Goal: Contribute content: Add original content to the website for others to see

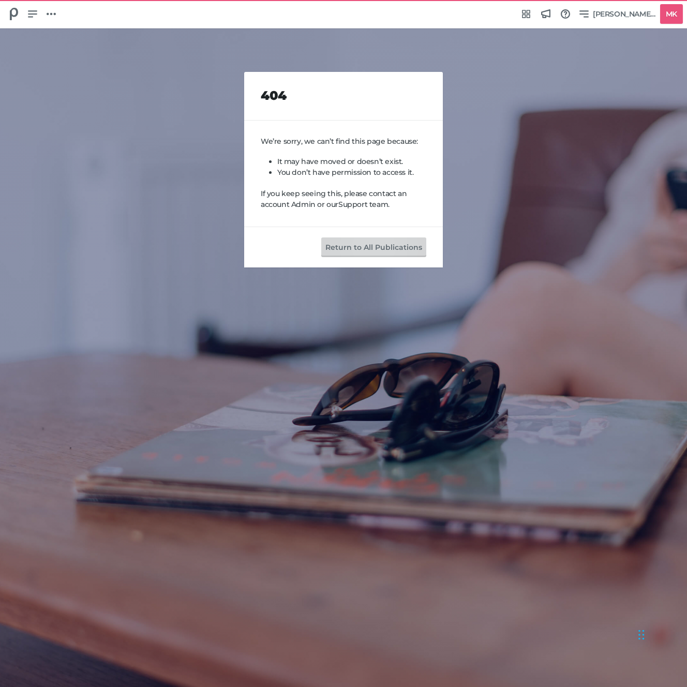
click at [351, 250] on button "Return to All Publications" at bounding box center [373, 247] width 105 height 20
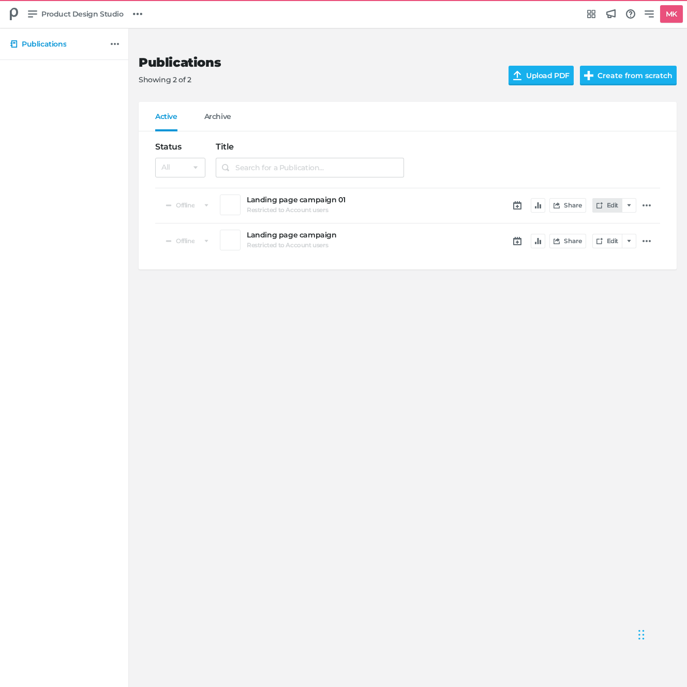
click at [612, 205] on link "Edit" at bounding box center [607, 205] width 30 height 14
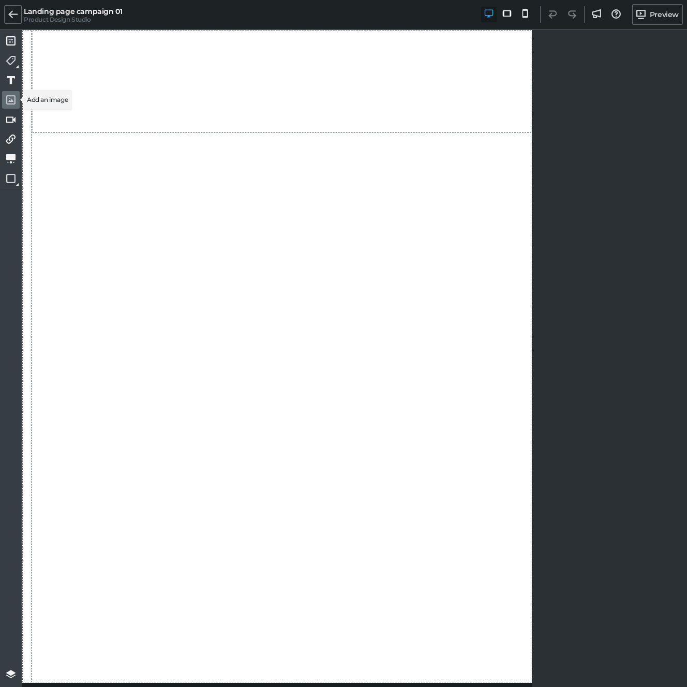
click at [9, 100] on icon at bounding box center [10, 99] width 9 height 9
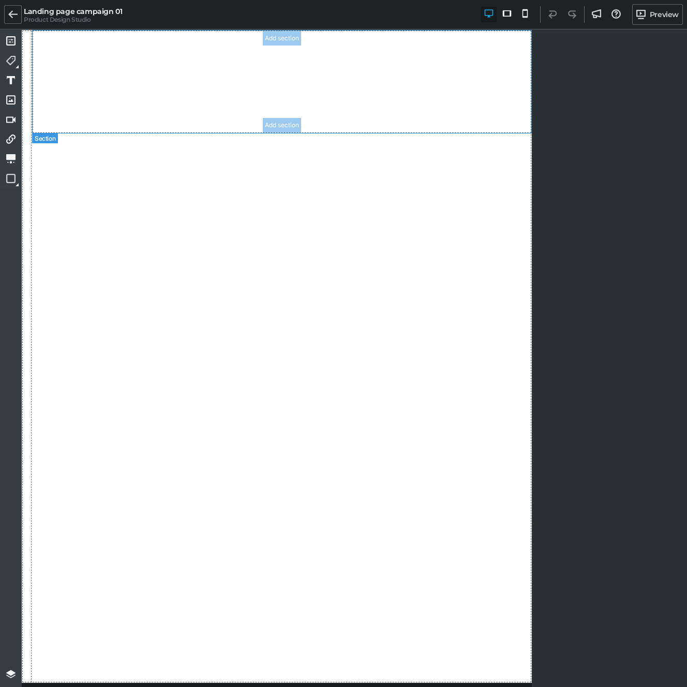
drag, startPoint x: 31, startPoint y: 131, endPoint x: 221, endPoint y: 80, distance: 196.4
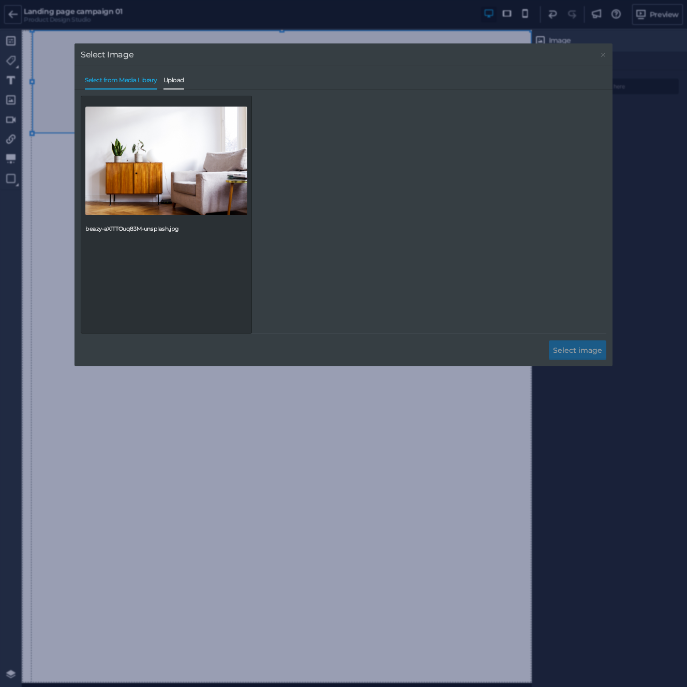
click at [178, 77] on span "Upload" at bounding box center [173, 83] width 21 height 12
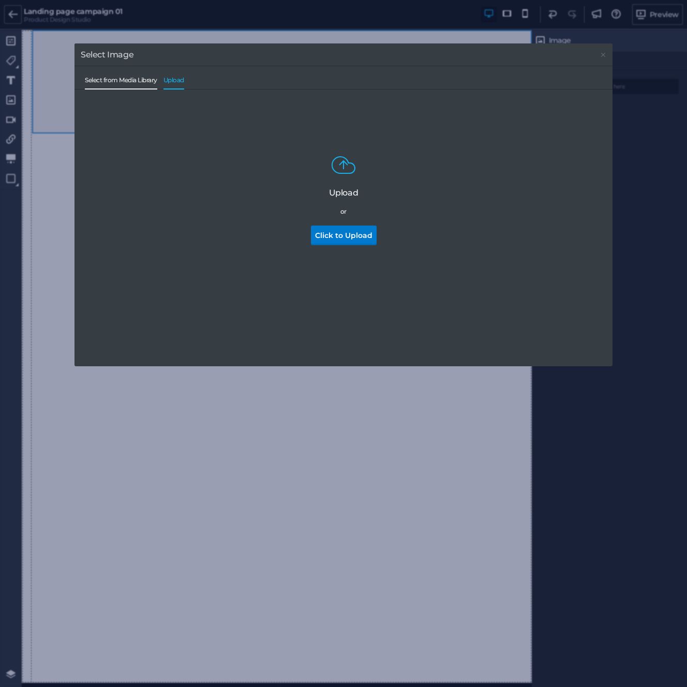
click at [108, 80] on span "Select from Media Library" at bounding box center [121, 83] width 72 height 12
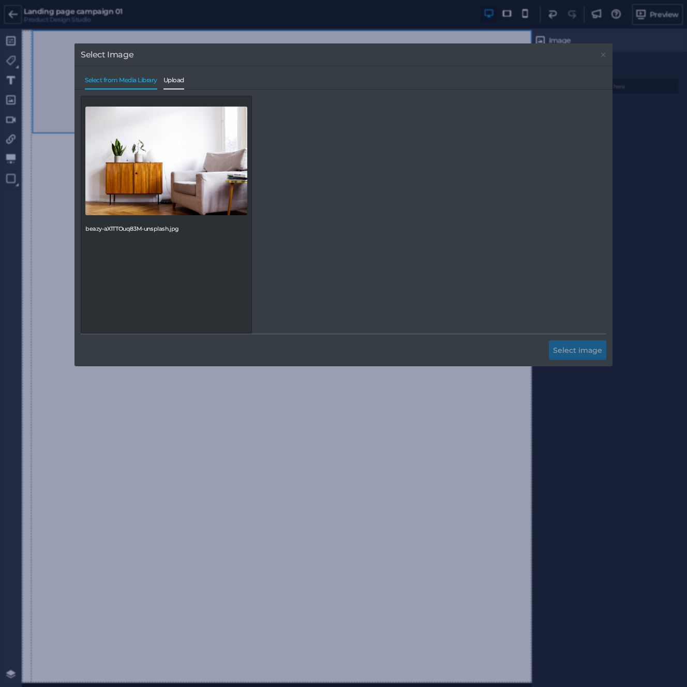
click at [179, 78] on span "Upload" at bounding box center [173, 83] width 21 height 12
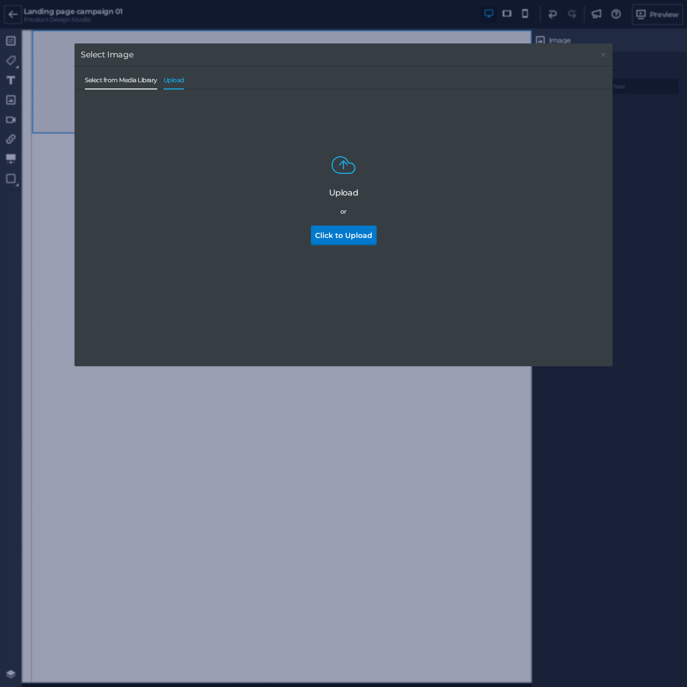
click at [125, 84] on span "Select from Media Library" at bounding box center [121, 83] width 72 height 12
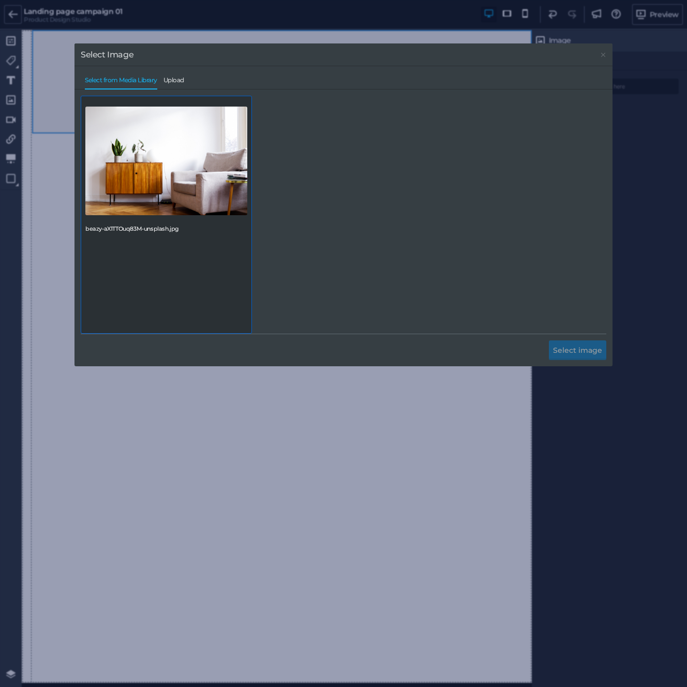
click at [169, 152] on img at bounding box center [166, 161] width 162 height 109
click at [151, 133] on img at bounding box center [166, 161] width 162 height 109
click at [385, 162] on div "beazy-aX1TTOuq83M-unsplash.jpg" at bounding box center [343, 215] width 525 height 238
click at [173, 77] on span "Upload" at bounding box center [173, 83] width 21 height 12
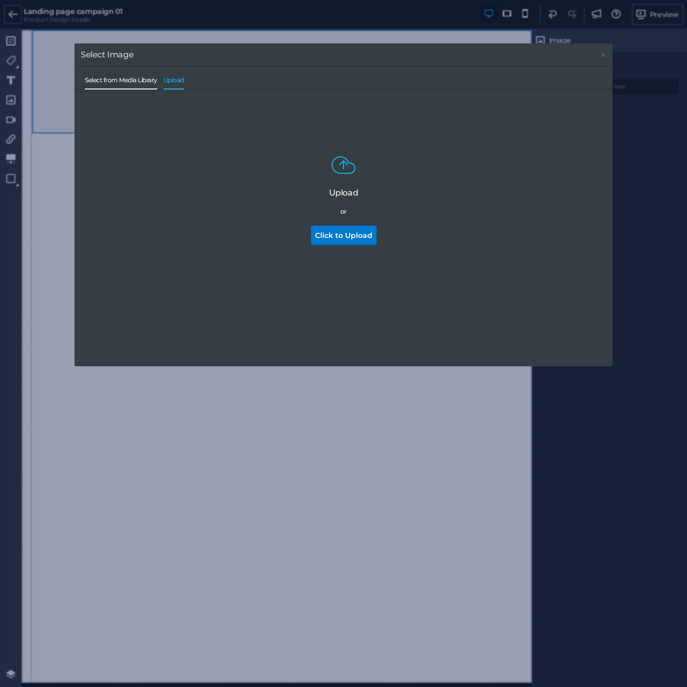
click at [89, 82] on span "Select from Media Library" at bounding box center [121, 83] width 72 height 12
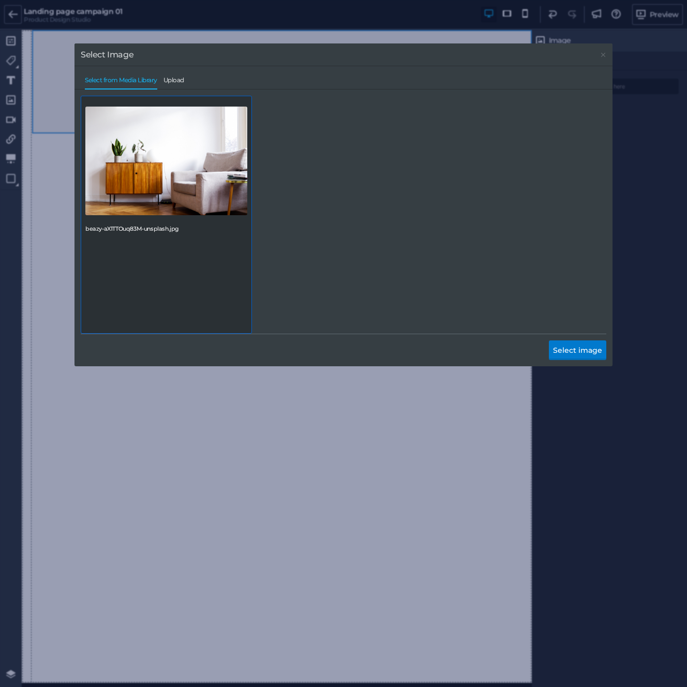
click at [238, 253] on div "beazy-aX1TTOuq83M-unsplash.jpg" at bounding box center [166, 215] width 171 height 238
click at [603, 53] on icon at bounding box center [603, 55] width 8 height 4
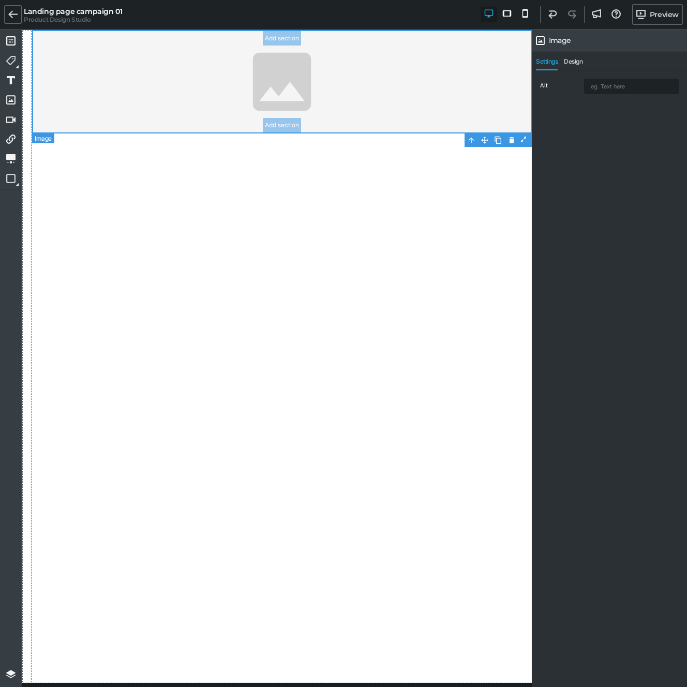
click at [210, 113] on img at bounding box center [282, 81] width 500 height 103
click at [261, 84] on img at bounding box center [282, 81] width 500 height 103
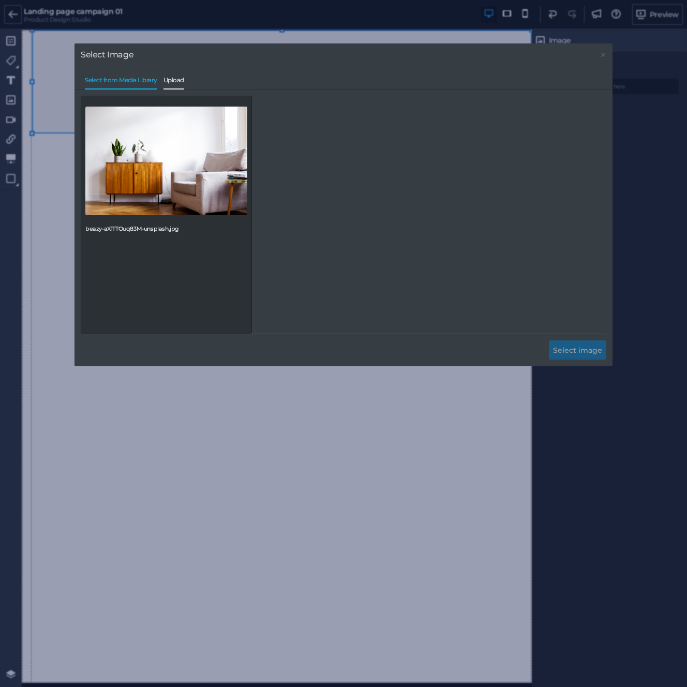
click at [171, 82] on span "Upload" at bounding box center [173, 83] width 21 height 12
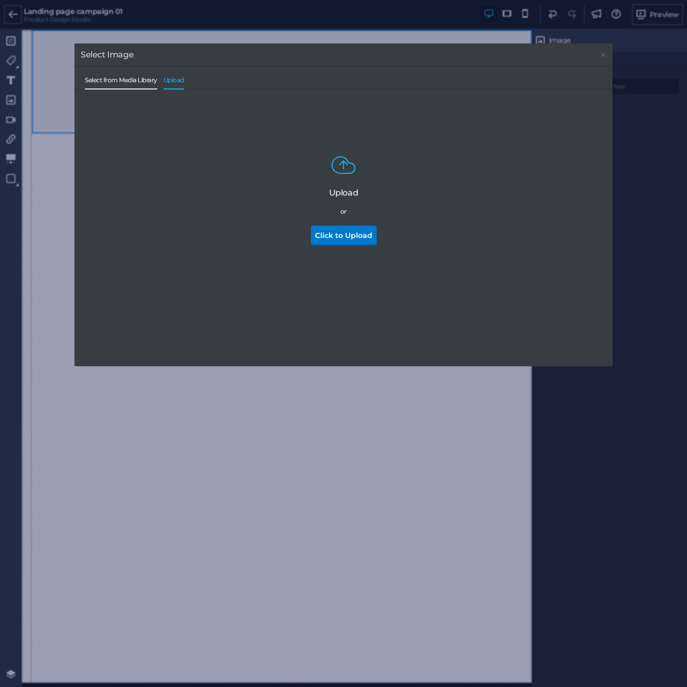
click at [112, 82] on span "Select from Media Library" at bounding box center [121, 83] width 72 height 12
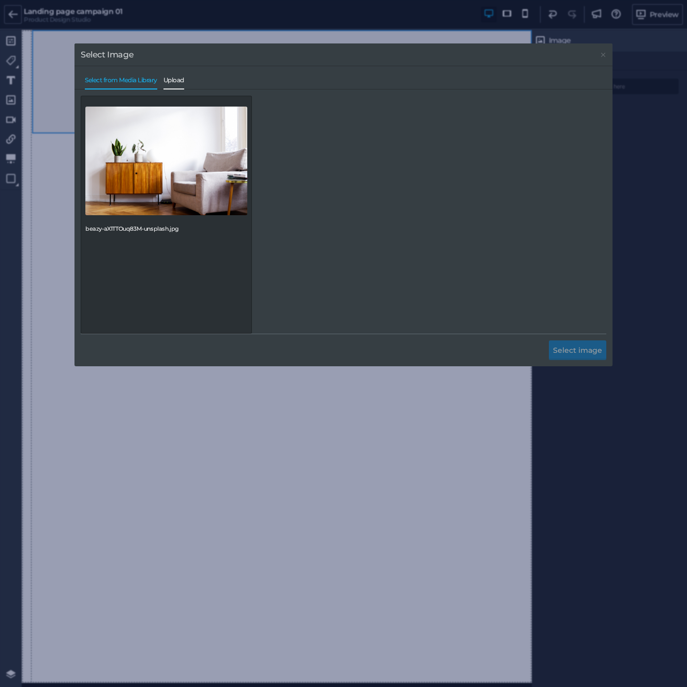
click at [184, 81] on span "Upload" at bounding box center [173, 83] width 21 height 12
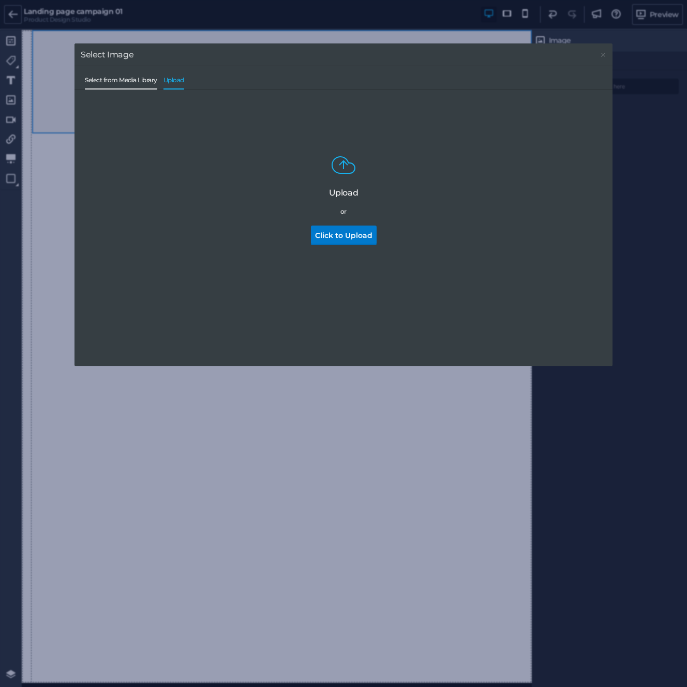
click at [141, 81] on span "Select from Media Library" at bounding box center [121, 83] width 72 height 12
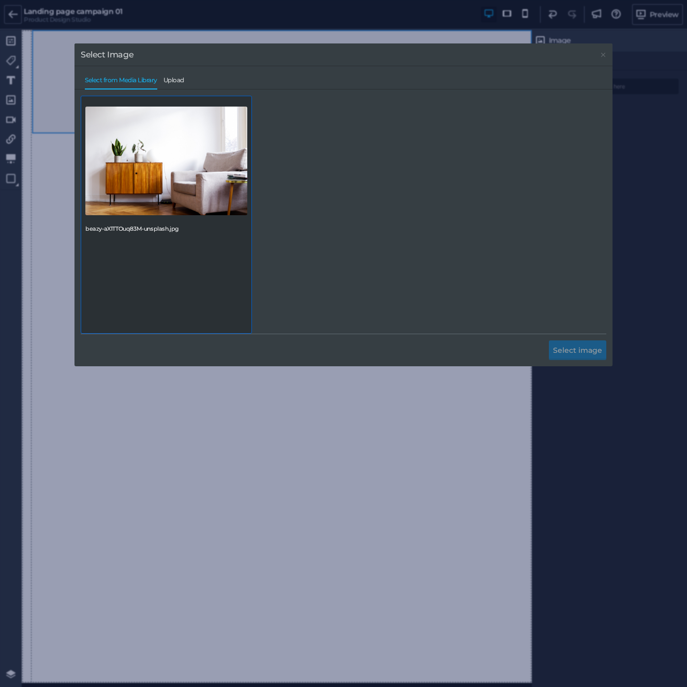
click at [231, 254] on div "beazy-aX1TTOuq83M-unsplash.jpg" at bounding box center [166, 215] width 171 height 238
click at [172, 72] on div "Select from Media Library Upload" at bounding box center [343, 77] width 525 height 22
click at [173, 73] on div "Select from Media Library Upload" at bounding box center [343, 77] width 525 height 22
click at [175, 77] on span "Upload" at bounding box center [173, 83] width 21 height 12
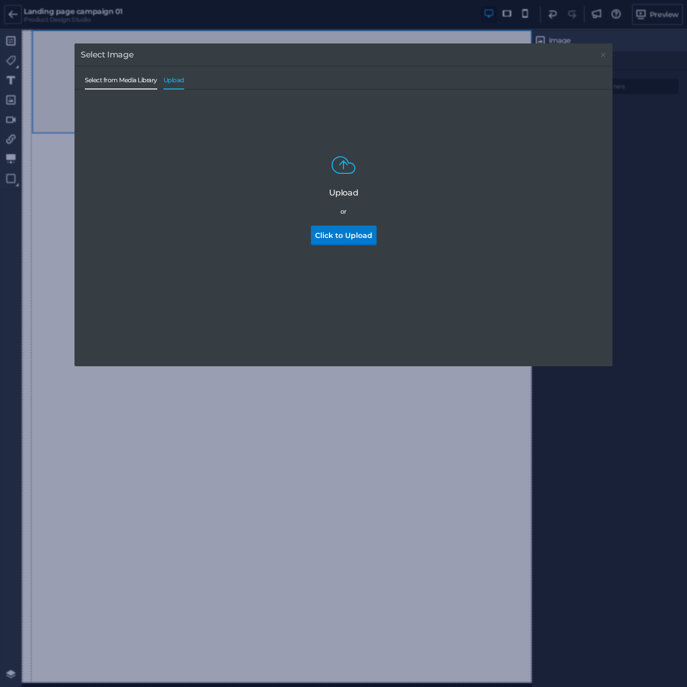
click at [136, 81] on span "Select from Media Library" at bounding box center [121, 83] width 72 height 12
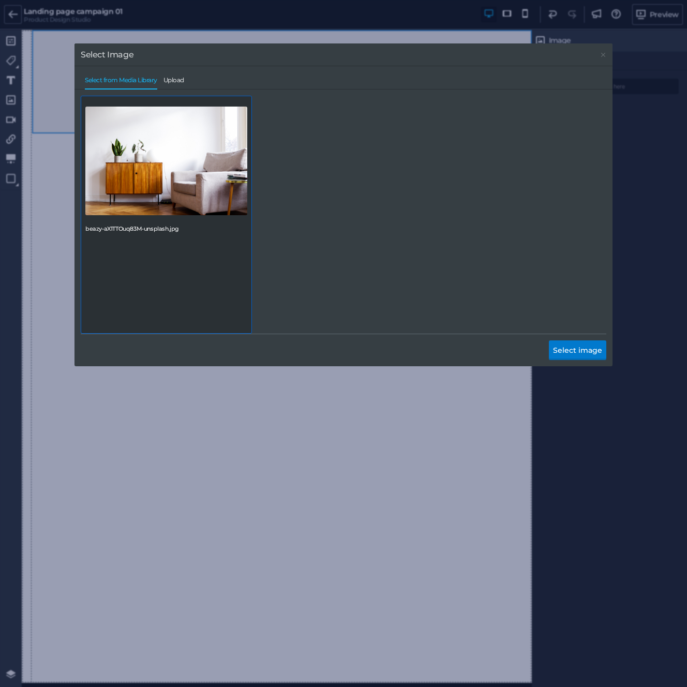
click at [498, 281] on div "beazy-aX1TTOuq83M-unsplash.jpg" at bounding box center [343, 215] width 525 height 238
click at [127, 276] on div "beazy-aX1TTOuq83M-unsplash.jpg" at bounding box center [166, 215] width 171 height 238
click at [387, 148] on div "beazy-aX1TTOuq83M-unsplash.jpg" at bounding box center [343, 215] width 525 height 238
drag, startPoint x: 144, startPoint y: 122, endPoint x: 153, endPoint y: 128, distance: 11.5
click at [144, 121] on img at bounding box center [166, 161] width 162 height 109
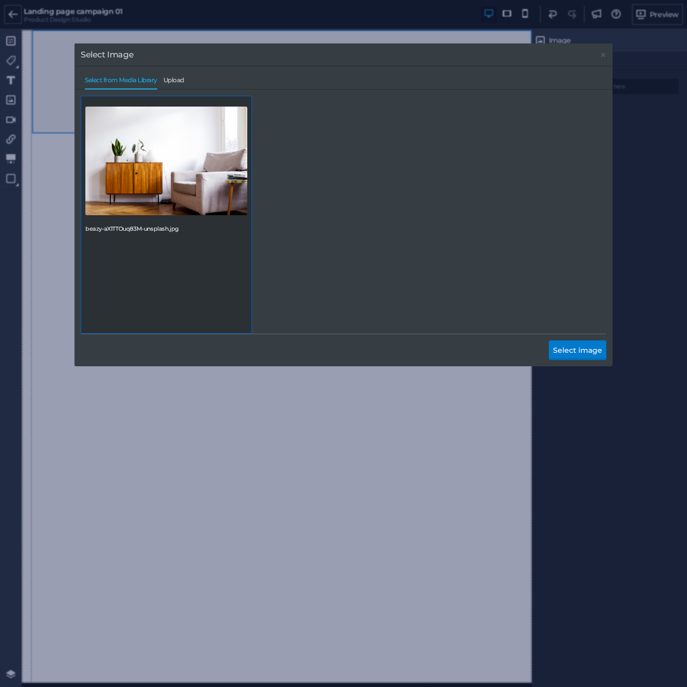
click at [308, 214] on div "beazy-aX1TTOuq83M-unsplash.jpg" at bounding box center [343, 215] width 525 height 238
click at [190, 192] on img at bounding box center [166, 161] width 162 height 109
click at [585, 347] on button "Select image" at bounding box center [577, 350] width 57 height 20
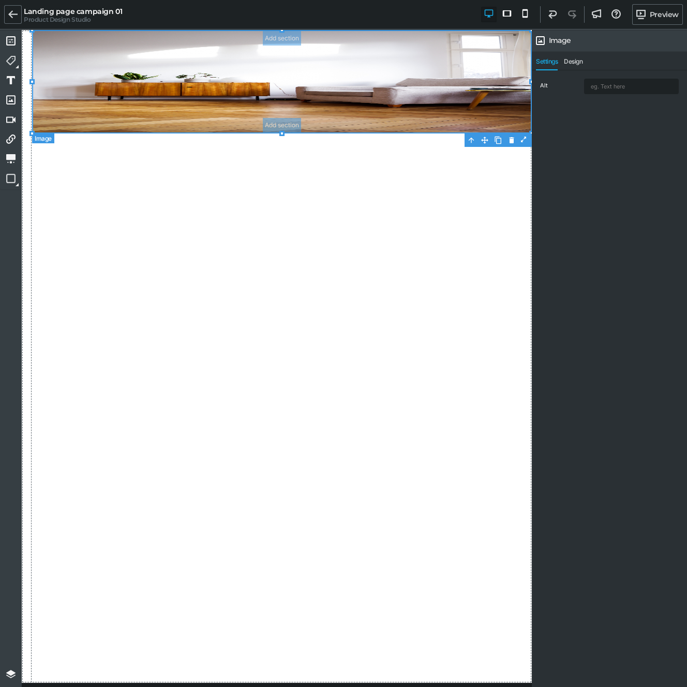
click at [305, 114] on img at bounding box center [282, 81] width 500 height 103
click at [567, 56] on nav "Settings Design" at bounding box center [609, 61] width 155 height 19
click at [570, 59] on span "Design" at bounding box center [573, 64] width 19 height 12
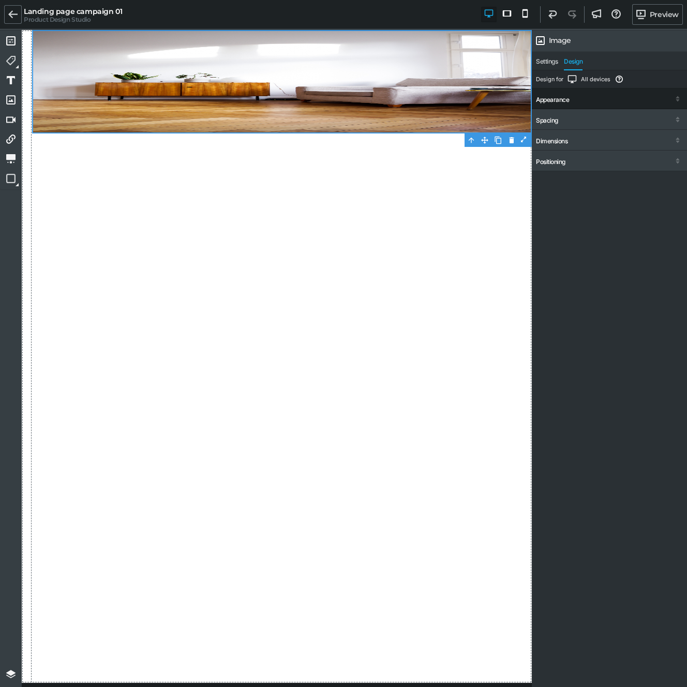
click at [568, 92] on div "Appearance" at bounding box center [609, 99] width 155 height 19
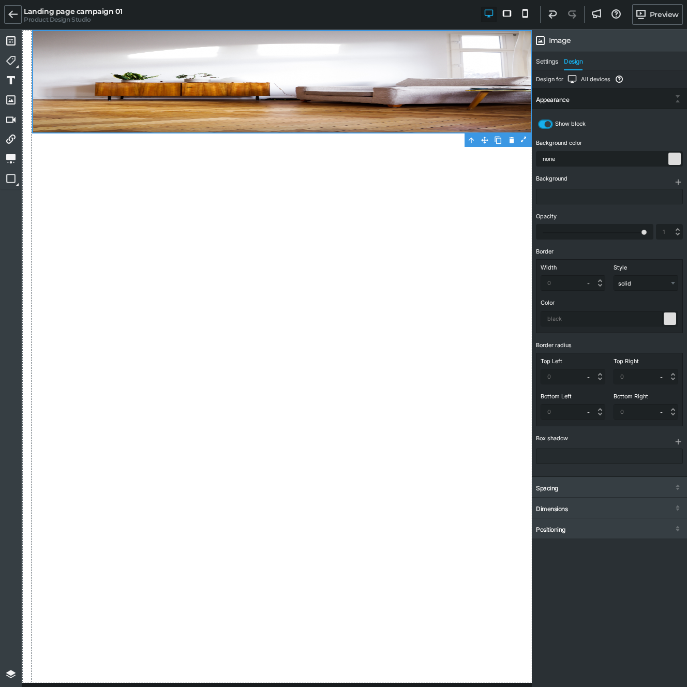
click at [566, 90] on div "Appearance Show block Background color none Background Opacity Border Width - p…" at bounding box center [609, 282] width 155 height 388
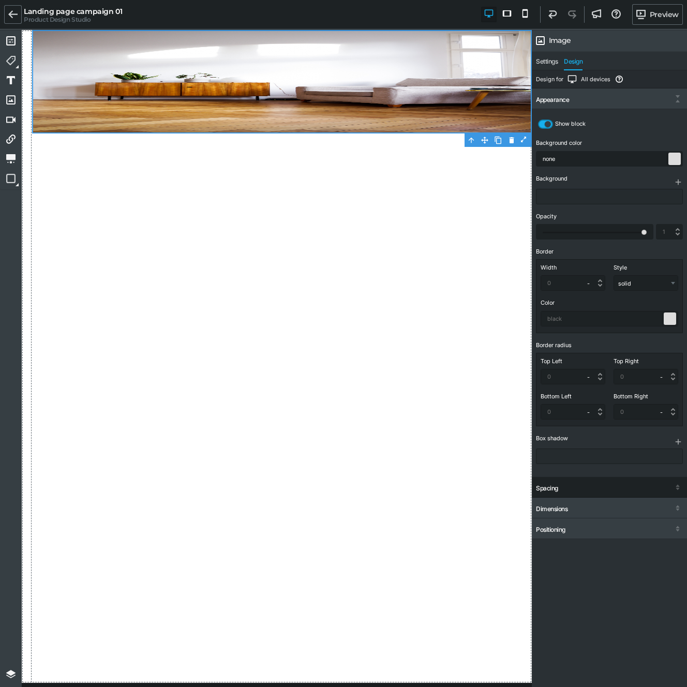
click at [558, 485] on div "Spacing" at bounding box center [609, 488] width 155 height 19
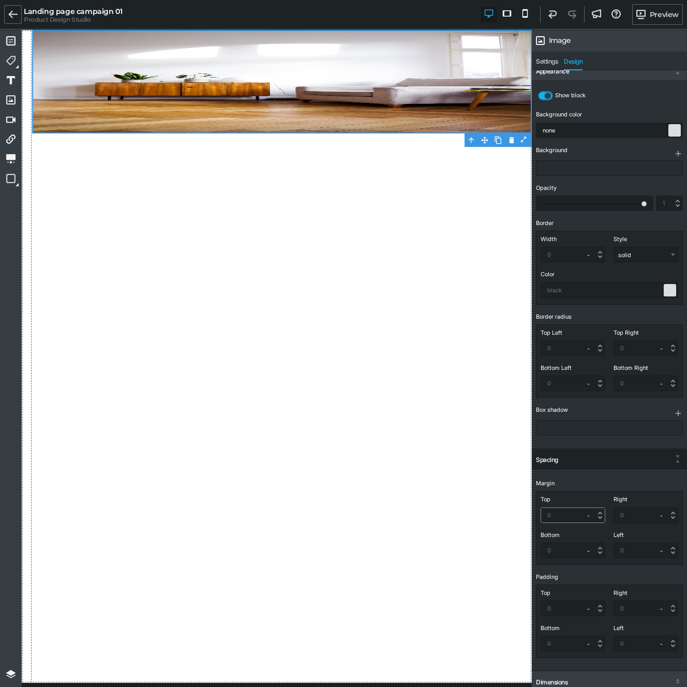
scroll to position [52, 0]
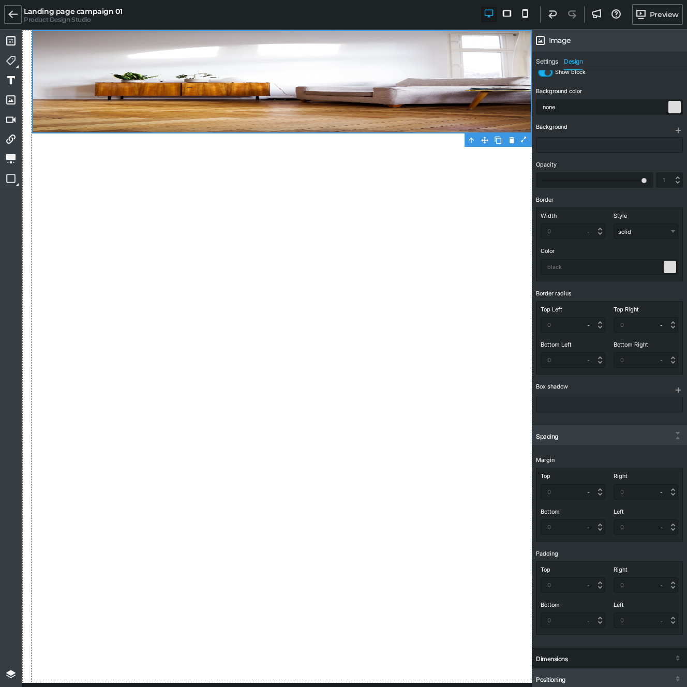
click at [564, 663] on div "Dimensions" at bounding box center [609, 659] width 155 height 19
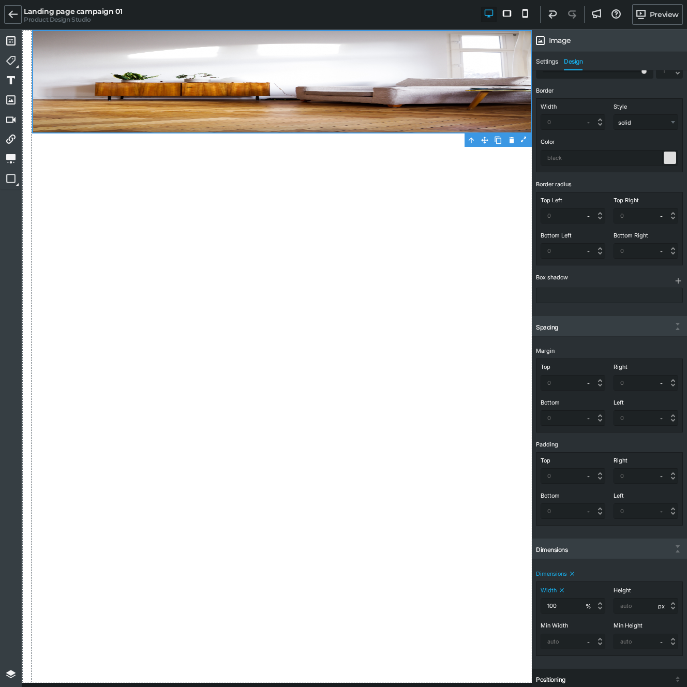
click at [563, 680] on div "Positioning" at bounding box center [550, 679] width 29 height 7
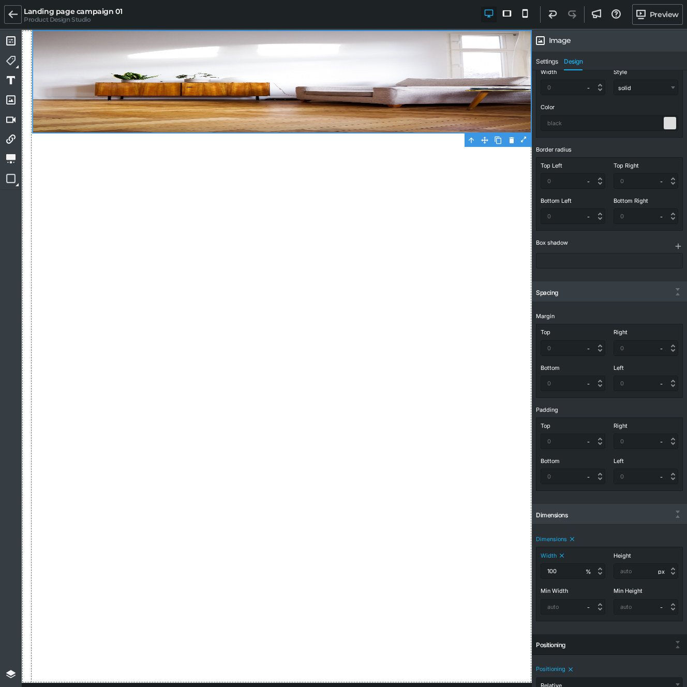
scroll to position [212, 0]
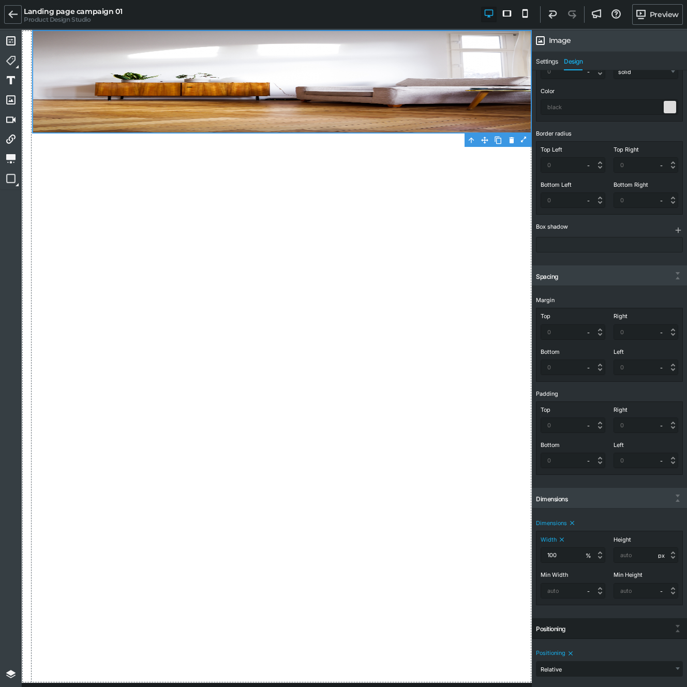
click at [571, 652] on icon at bounding box center [570, 653] width 7 height 7
click at [566, 669] on select "Static Relative Absolute Sticky (Fixed)" at bounding box center [609, 668] width 146 height 14
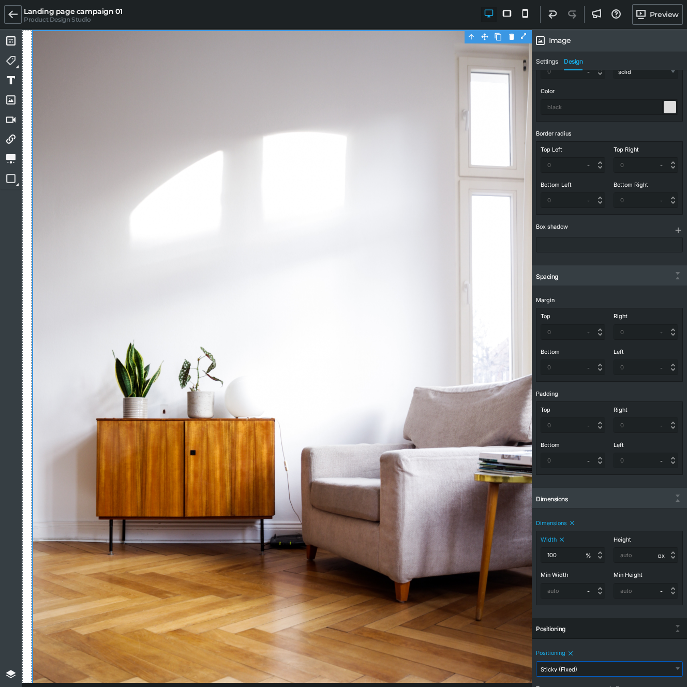
click at [565, 674] on select "Static Relative Absolute Sticky (Fixed)" at bounding box center [609, 668] width 146 height 14
click at [565, 668] on select "Static Relative Absolute Sticky (Fixed)" at bounding box center [609, 668] width 146 height 14
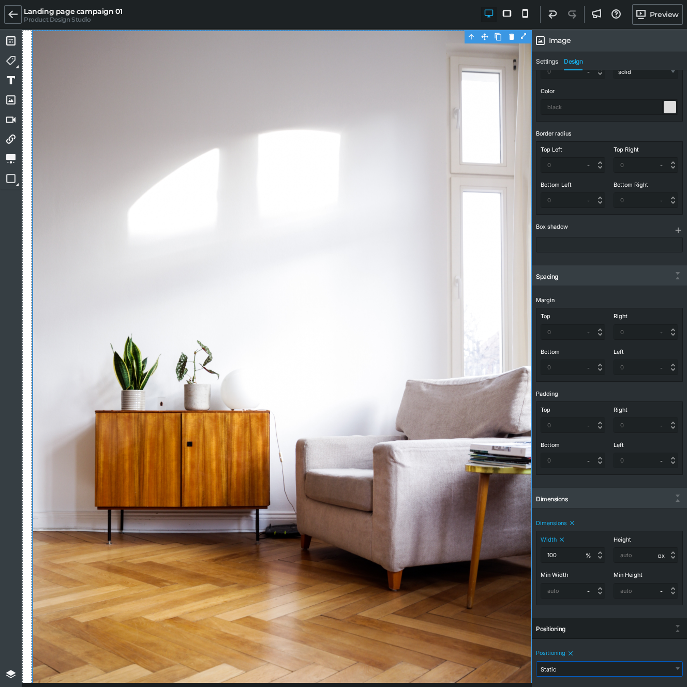
click at [571, 667] on select "Static Relative Absolute Sticky (Fixed)" at bounding box center [609, 668] width 146 height 14
select select "relative"
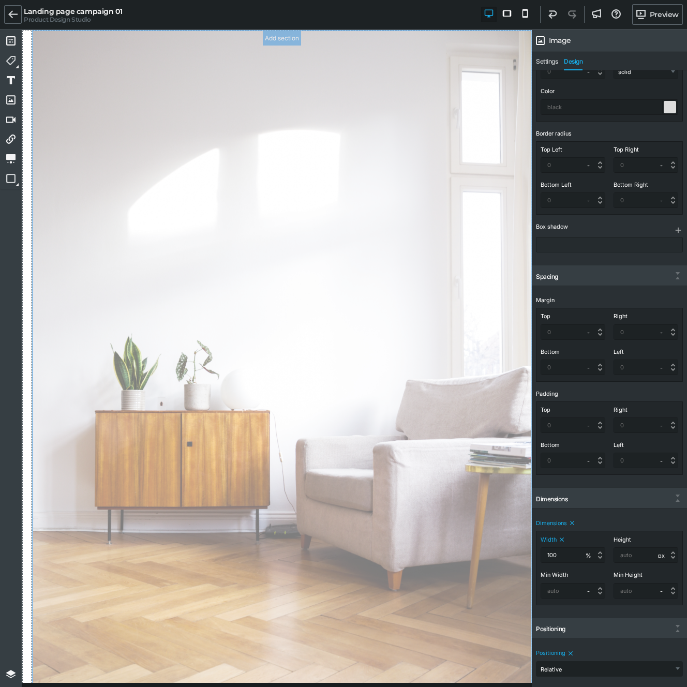
drag, startPoint x: 186, startPoint y: 280, endPoint x: 192, endPoint y: 288, distance: 9.9
click at [192, 287] on section "Add section Add section" at bounding box center [282, 404] width 500 height 749
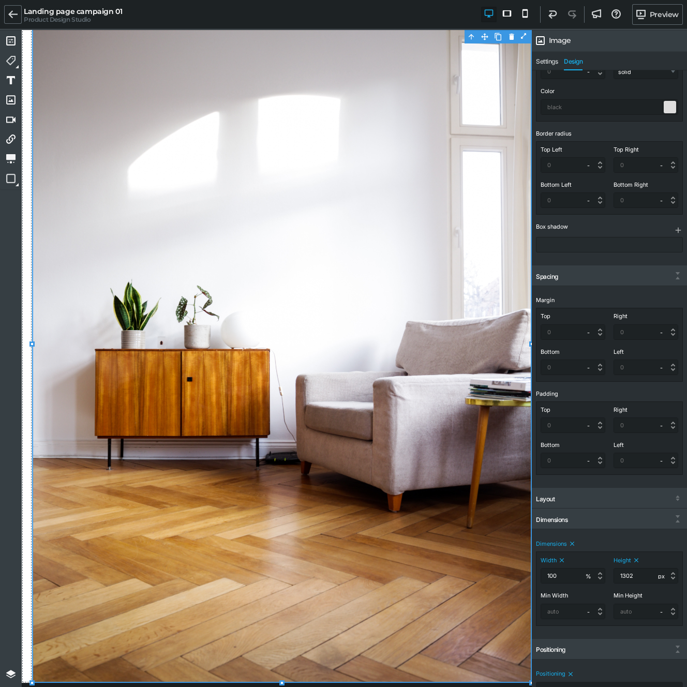
scroll to position [0, 0]
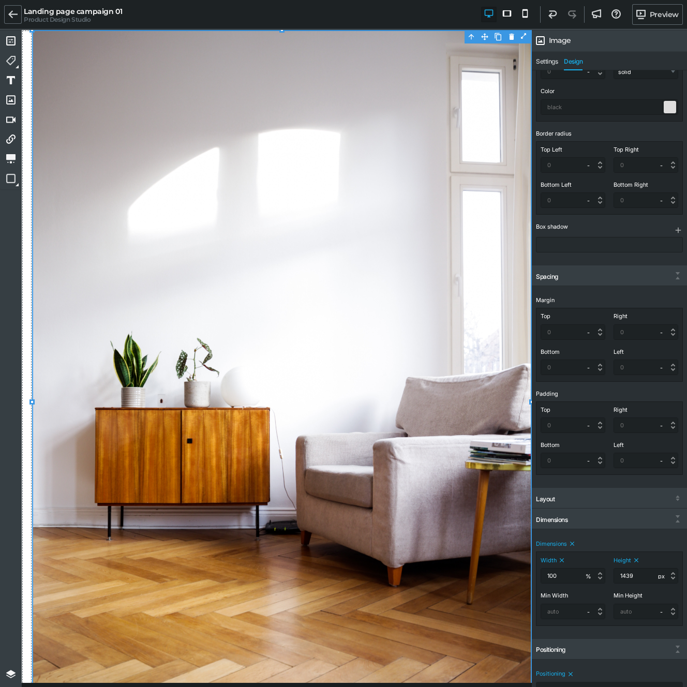
type input "1440"
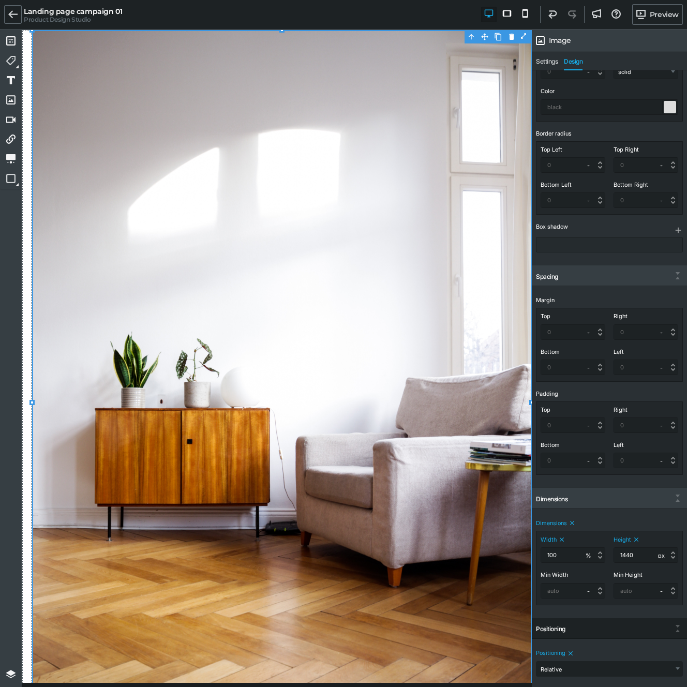
scroll to position [212, 0]
click at [563, 669] on select "Static Relative Absolute Sticky (Fixed)" at bounding box center [609, 668] width 146 height 14
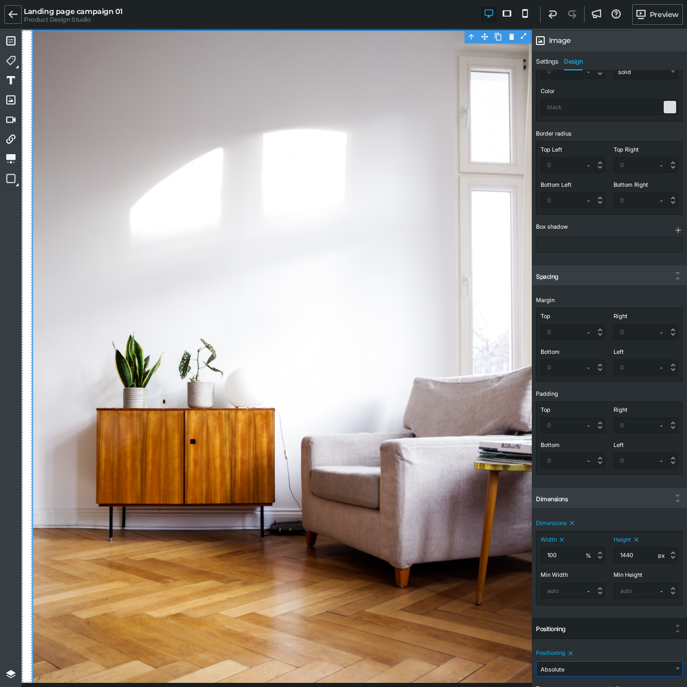
click at [561, 664] on select "Static Relative Absolute Sticky (Fixed)" at bounding box center [609, 668] width 146 height 14
select select "fixed"
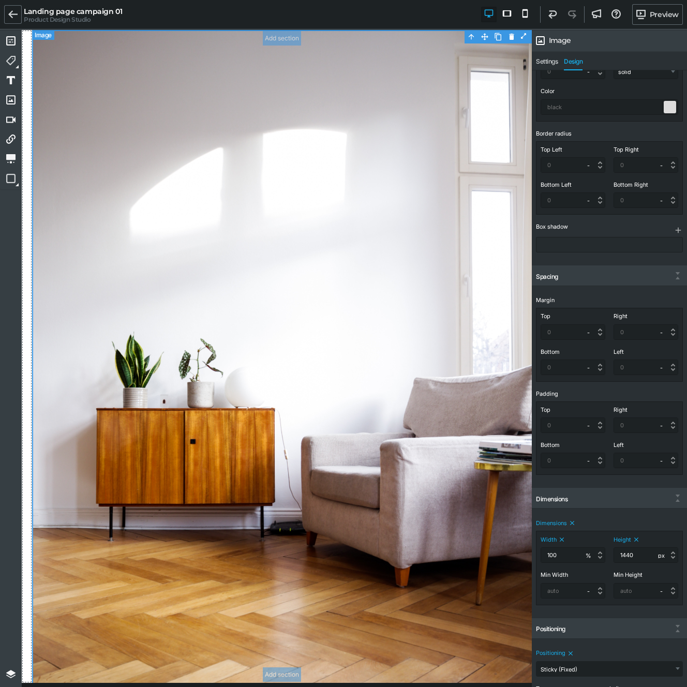
click at [35, 677] on img at bounding box center [287, 402] width 510 height 745
drag, startPoint x: 20, startPoint y: 651, endPoint x: 1, endPoint y: 616, distance: 39.1
click at [20, 651] on div "Add a section Product Card Product Title Product Image Product Price Product pr…" at bounding box center [11, 347] width 22 height 634
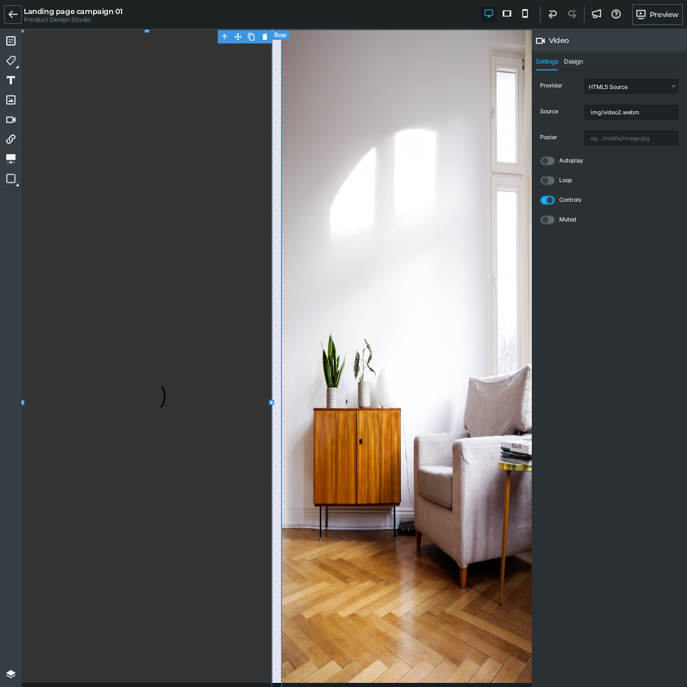
click at [276, 43] on div at bounding box center [276, 402] width 10 height 745
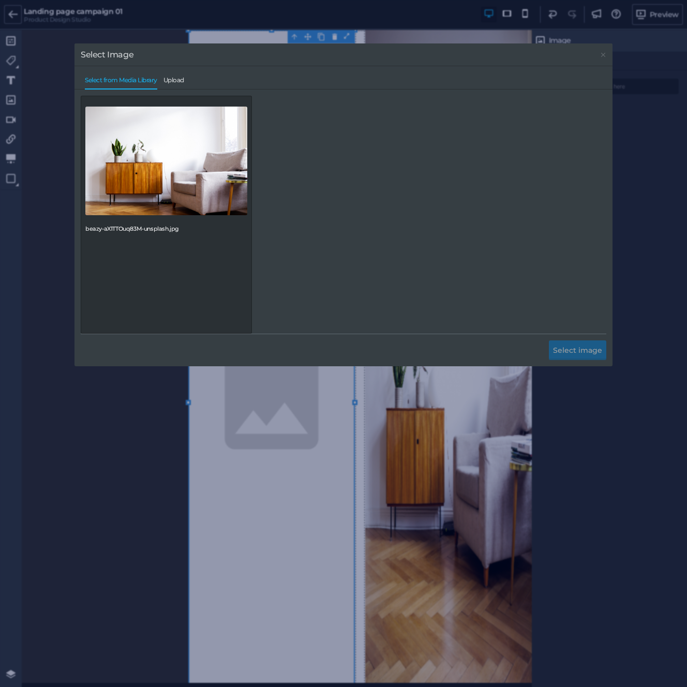
click at [405, 252] on div "beazy-aX1TTOuq83M-unsplash.jpg" at bounding box center [343, 215] width 525 height 238
click at [170, 80] on span "Upload" at bounding box center [173, 83] width 21 height 12
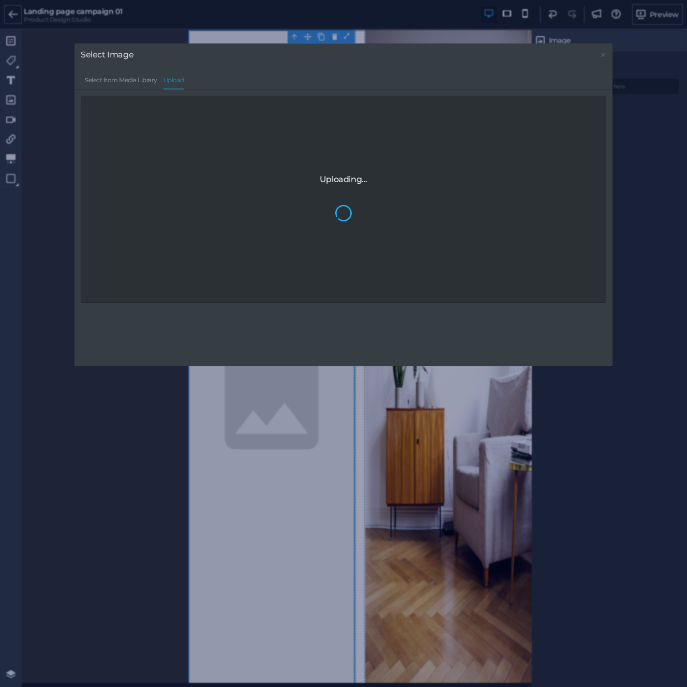
click at [402, 165] on div "Uploading..." at bounding box center [343, 199] width 525 height 207
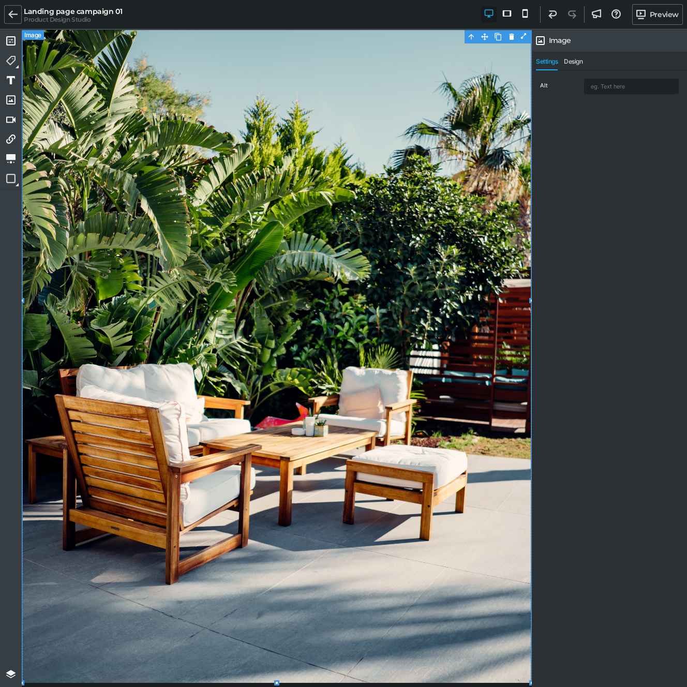
scroll to position [112, 0]
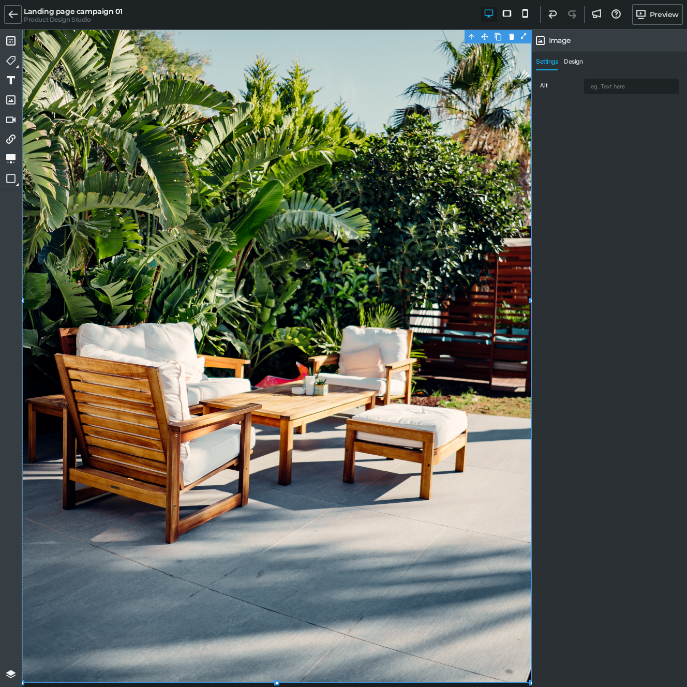
click at [523, 35] on div at bounding box center [524, 36] width 13 height 11
click at [522, 38] on div at bounding box center [524, 36] width 13 height 11
drag, startPoint x: 545, startPoint y: 66, endPoint x: 395, endPoint y: 131, distance: 163.2
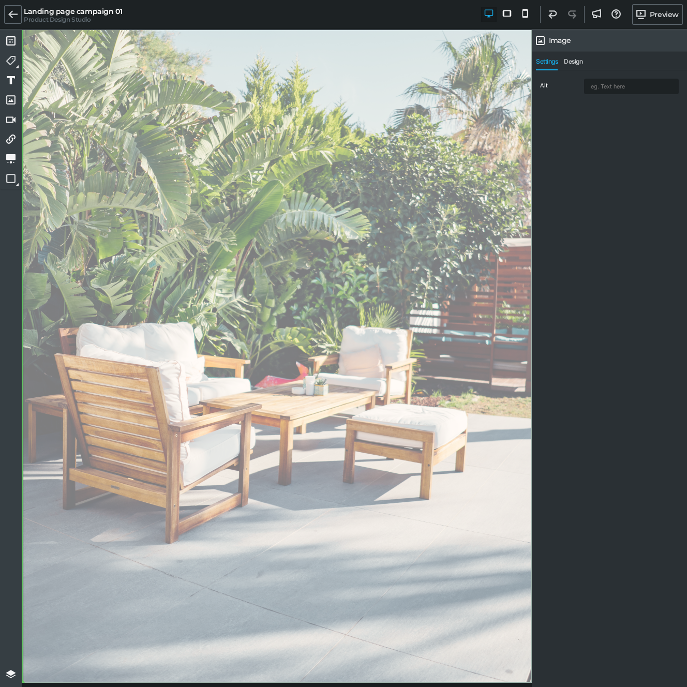
drag, startPoint x: 351, startPoint y: 163, endPoint x: 205, endPoint y: 177, distance: 146.0
click at [205, 177] on div at bounding box center [277, 300] width 510 height 765
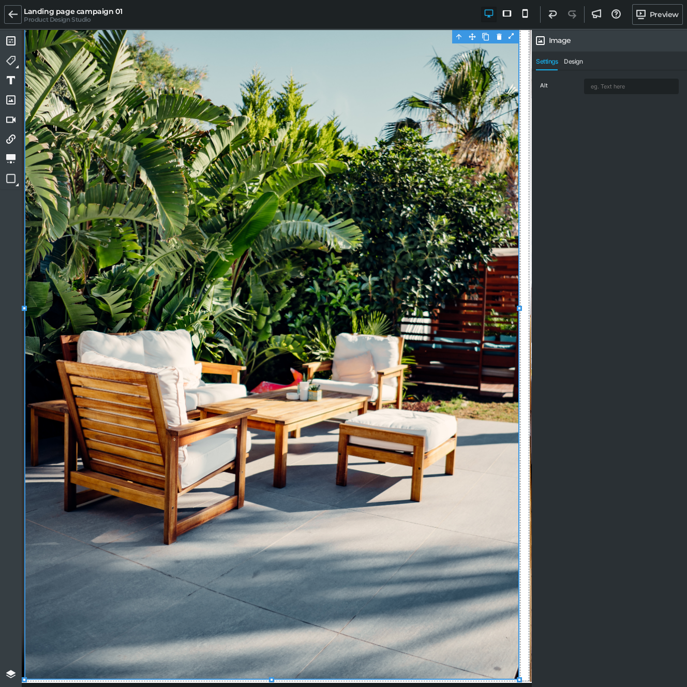
scroll to position [93, 0]
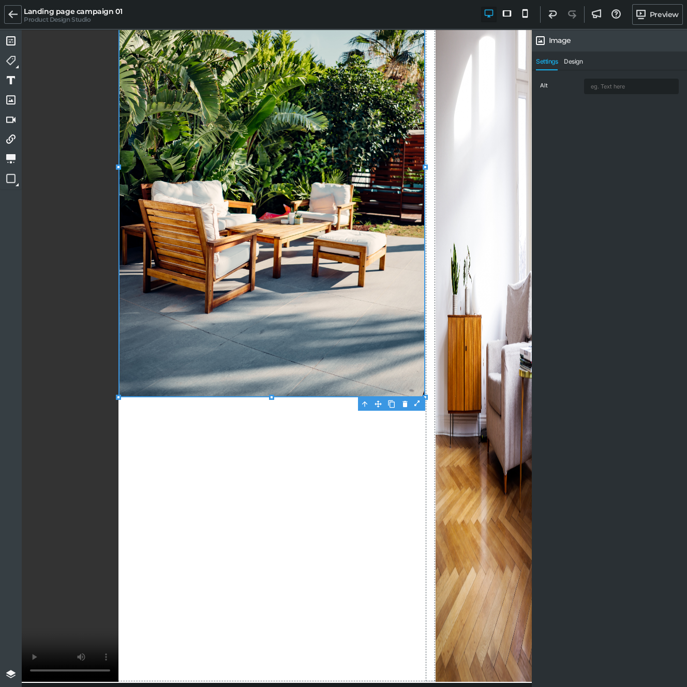
click at [121, 395] on icon at bounding box center [118, 397] width 5 height 5
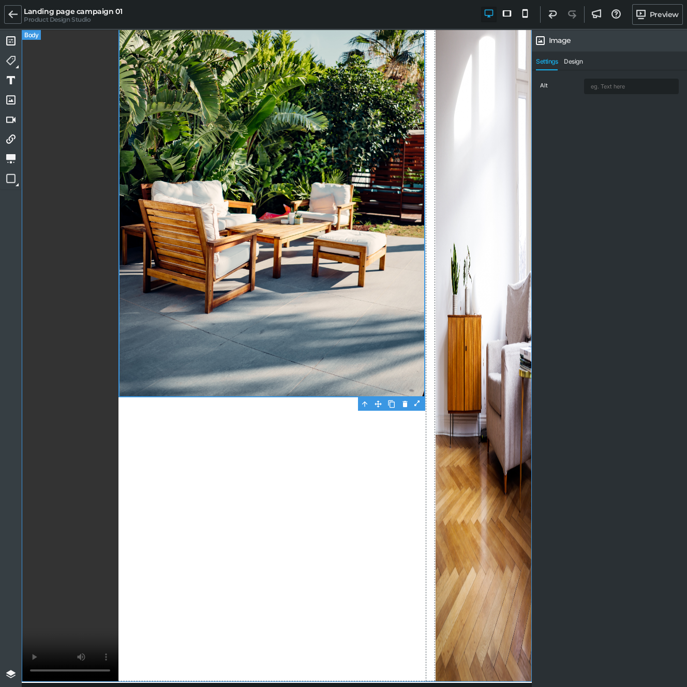
drag, startPoint x: 329, startPoint y: 516, endPoint x: 298, endPoint y: 515, distance: 30.5
click at [301, 515] on div at bounding box center [277, 309] width 510 height 745
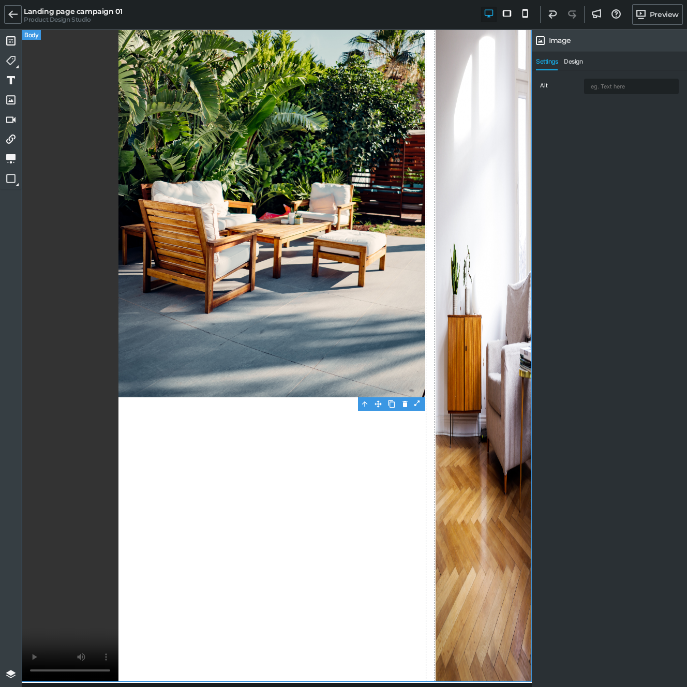
select select "px"
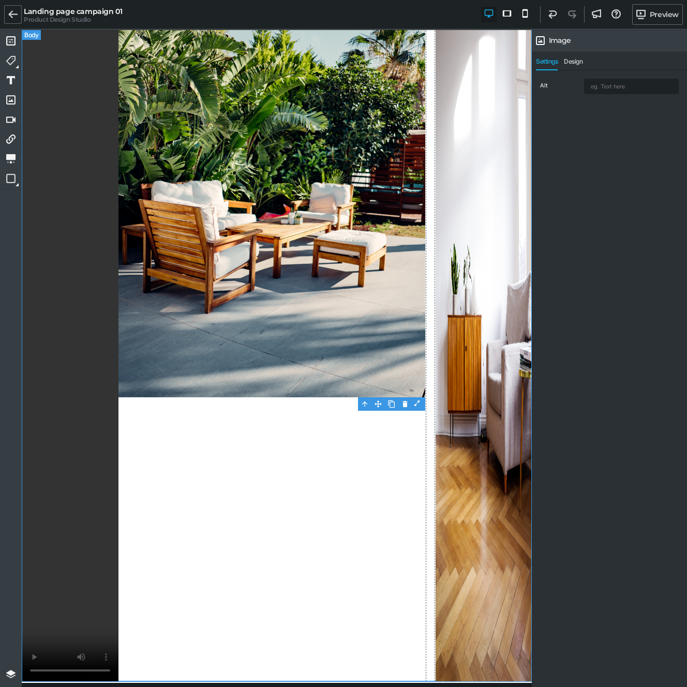
select select "px"
select select
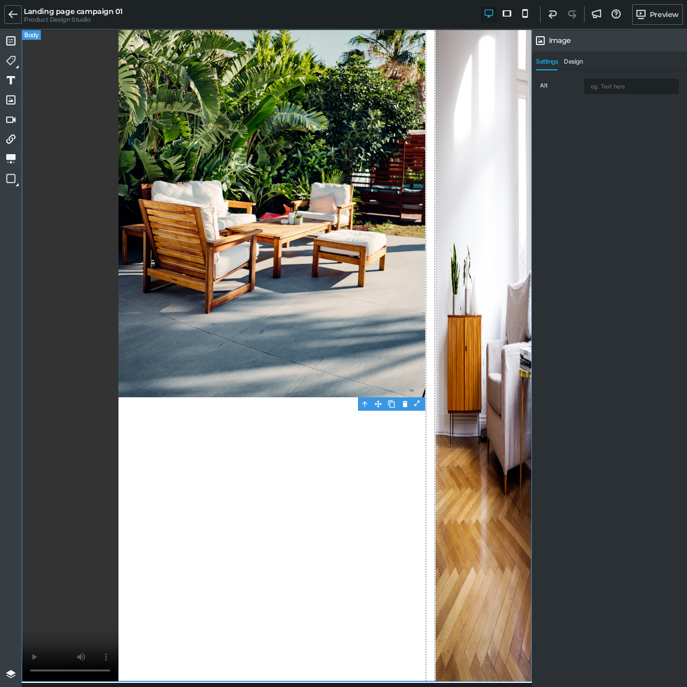
select select "px"
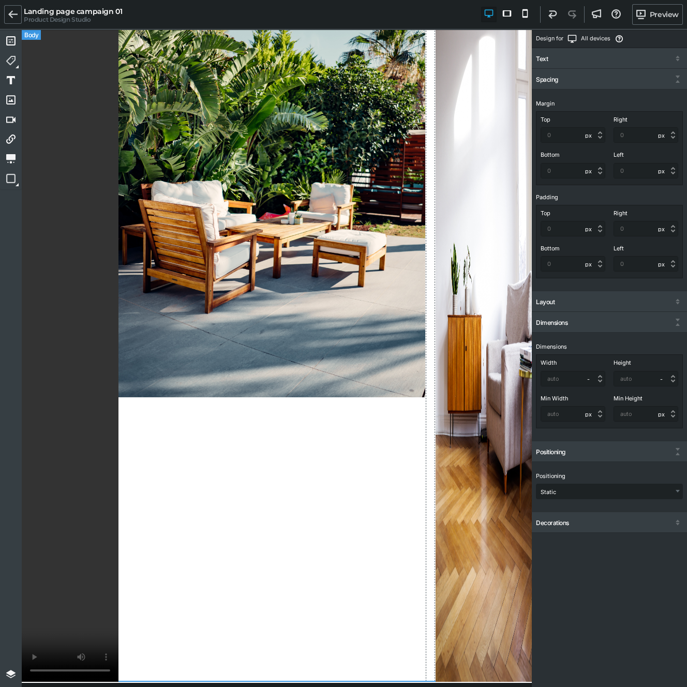
scroll to position [0, 0]
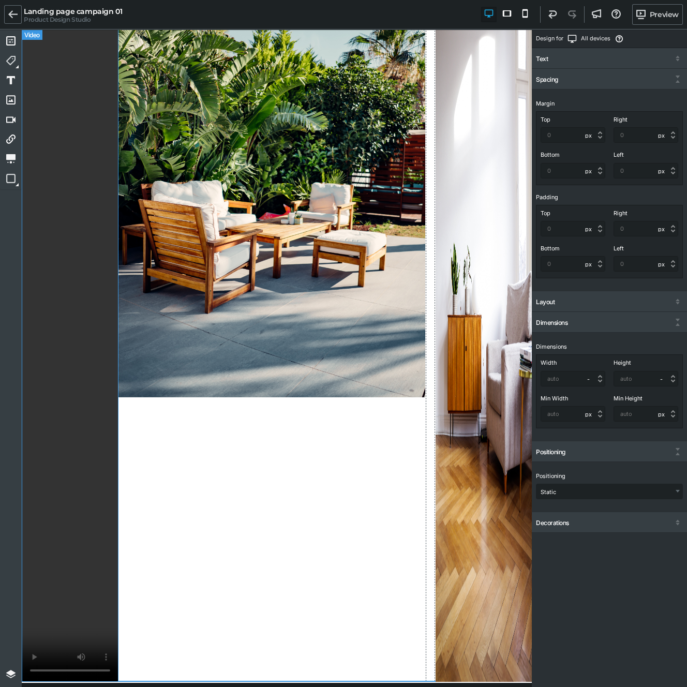
click at [99, 508] on div at bounding box center [70, 309] width 97 height 745
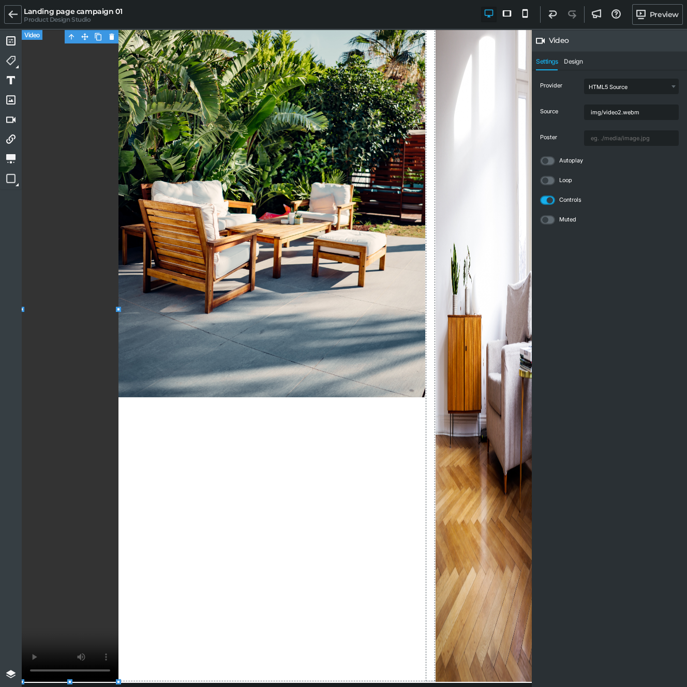
scroll to position [92, 0]
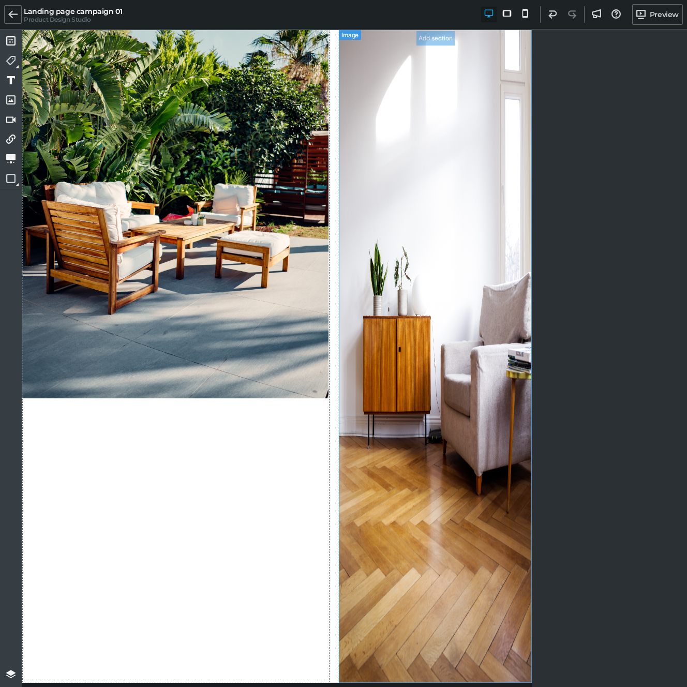
click at [384, 391] on img at bounding box center [435, 310] width 193 height 745
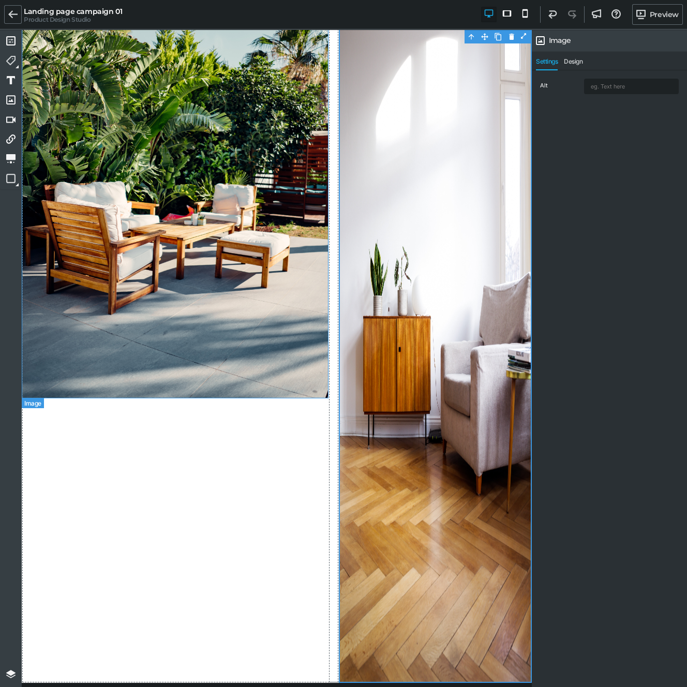
click at [243, 198] on img at bounding box center [175, 168] width 307 height 460
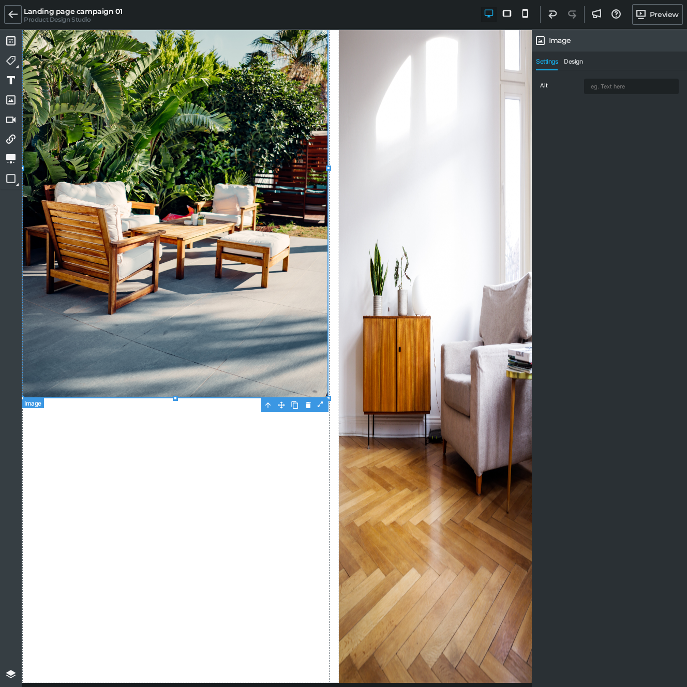
click at [202, 267] on img at bounding box center [175, 168] width 307 height 460
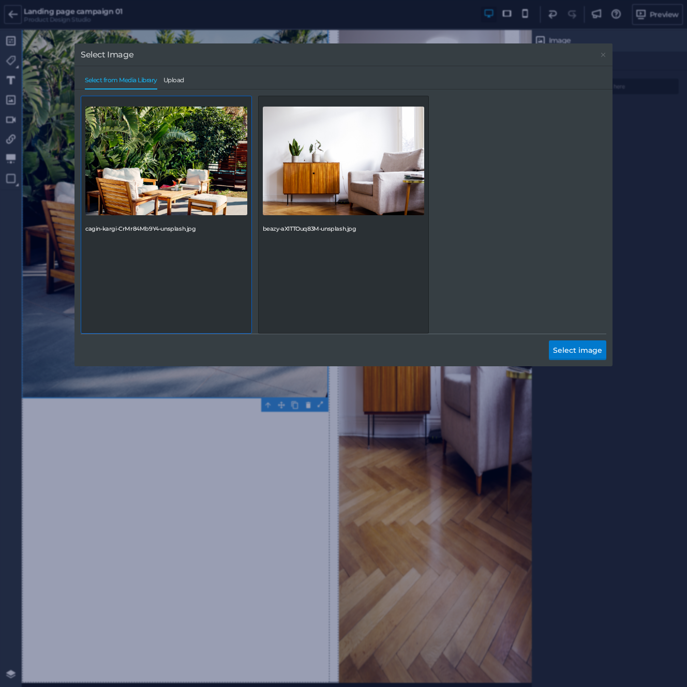
click at [194, 451] on div "Select Image Select from Media Library Upload cagin-kargi-CrMr84Mb9Y4-unsplash.…" at bounding box center [343, 351] width 538 height 616
click at [598, 56] on div "Select Image" at bounding box center [343, 54] width 538 height 23
click at [599, 56] on icon at bounding box center [603, 55] width 8 height 4
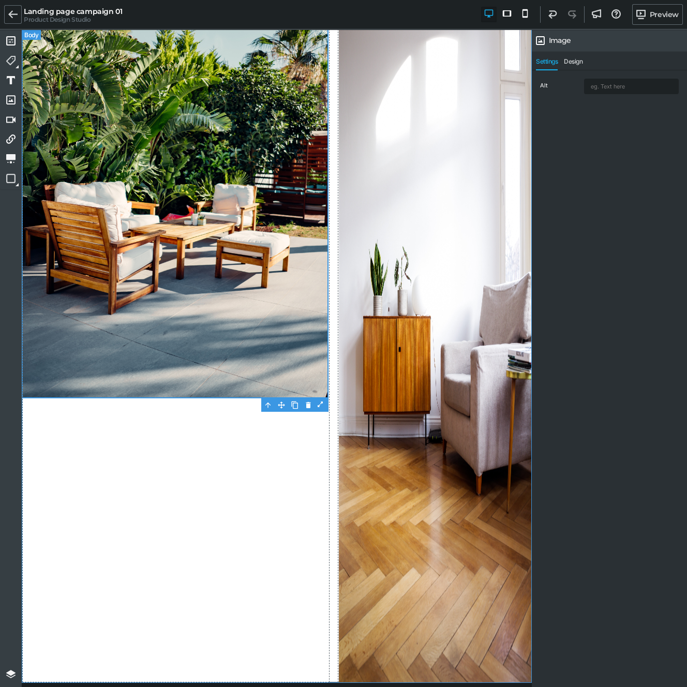
click at [228, 489] on div at bounding box center [277, 310] width 510 height 745
select select "px"
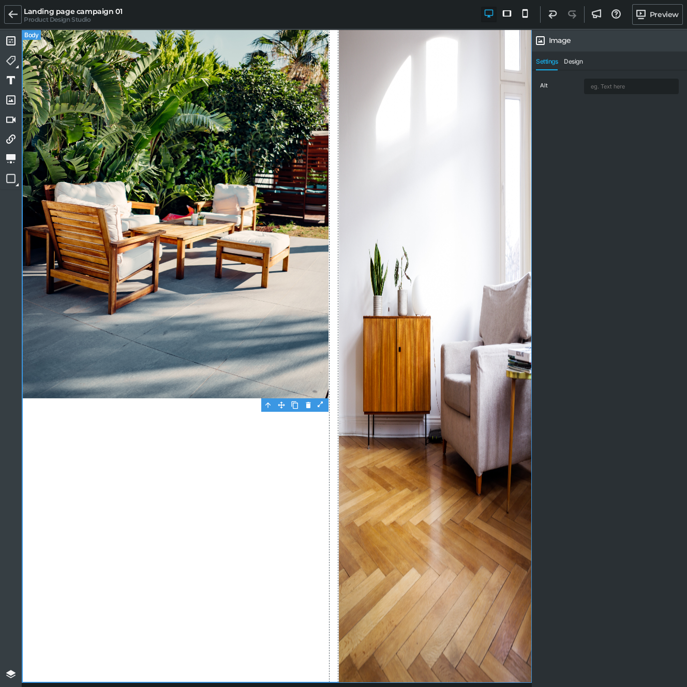
select select "px"
select select
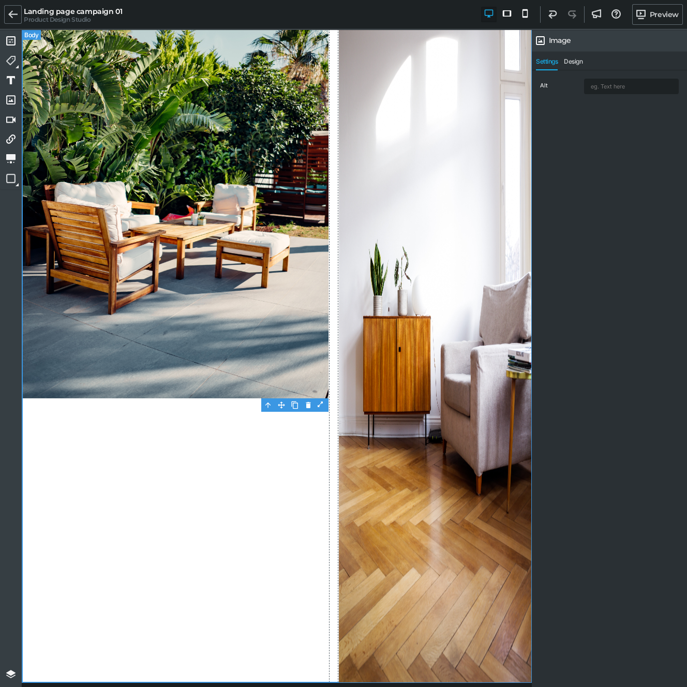
select select
select select "px"
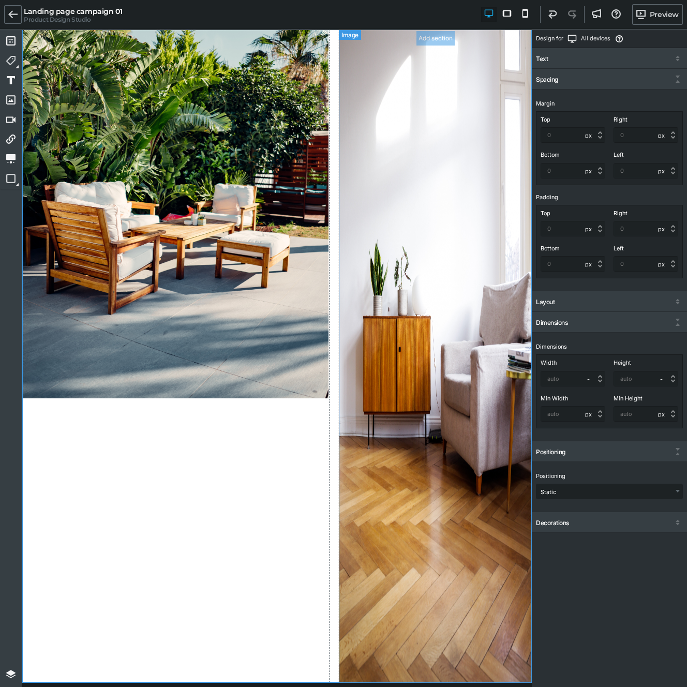
click at [441, 353] on img at bounding box center [435, 310] width 193 height 745
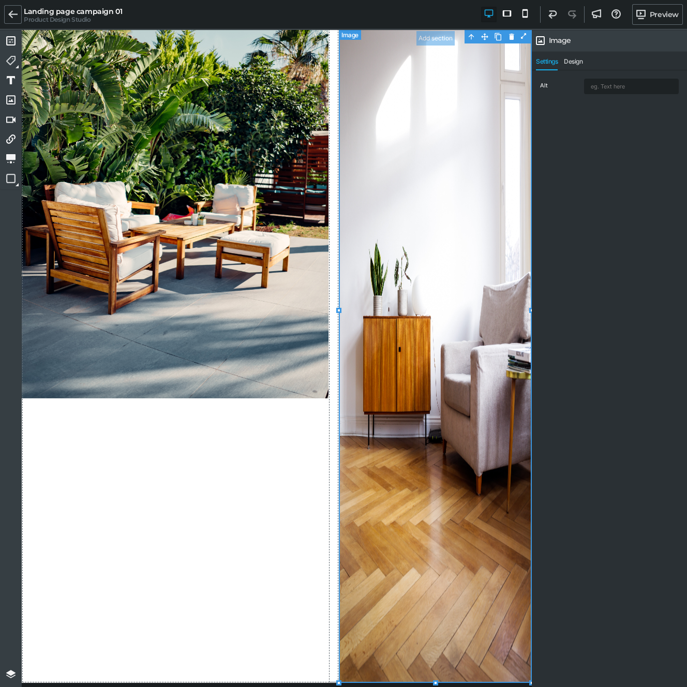
click at [420, 149] on img at bounding box center [435, 310] width 193 height 745
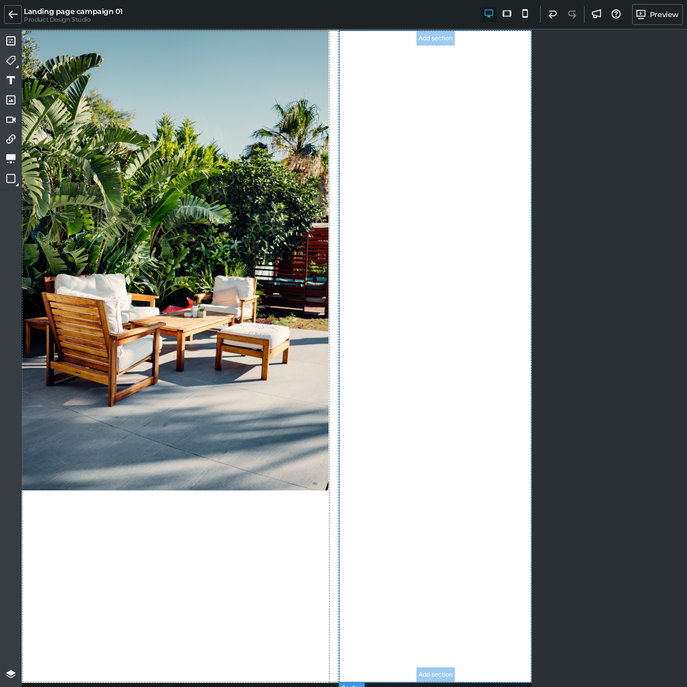
scroll to position [0, 0]
click at [411, 190] on section "Add section Add section" at bounding box center [435, 356] width 193 height 653
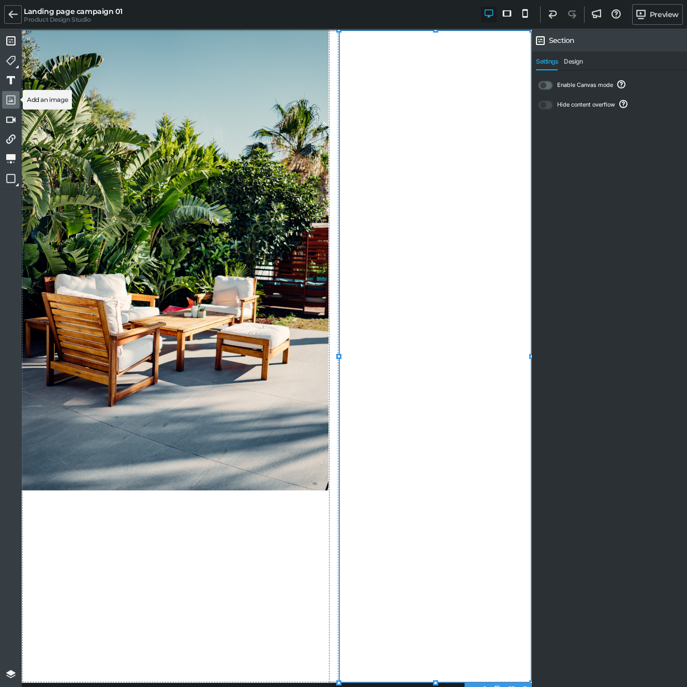
click at [7, 103] on icon at bounding box center [10, 99] width 9 height 9
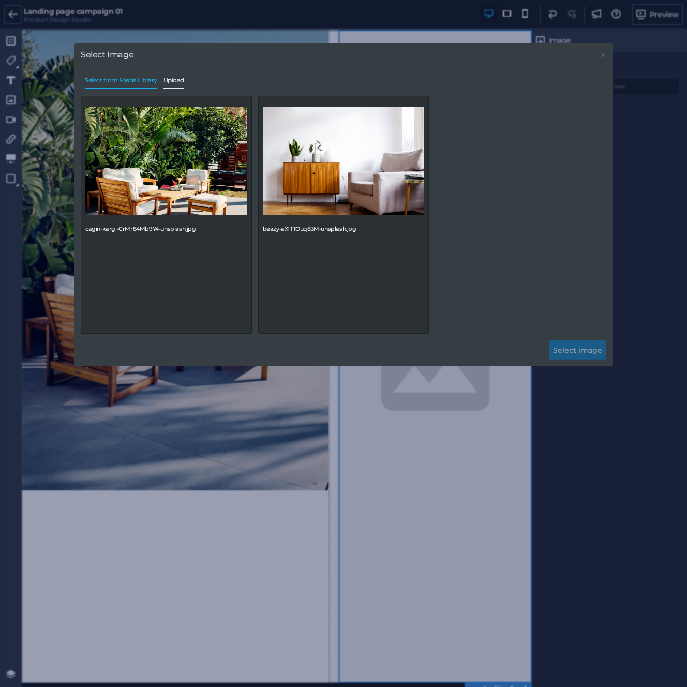
click at [180, 80] on span "Upload" at bounding box center [173, 83] width 21 height 12
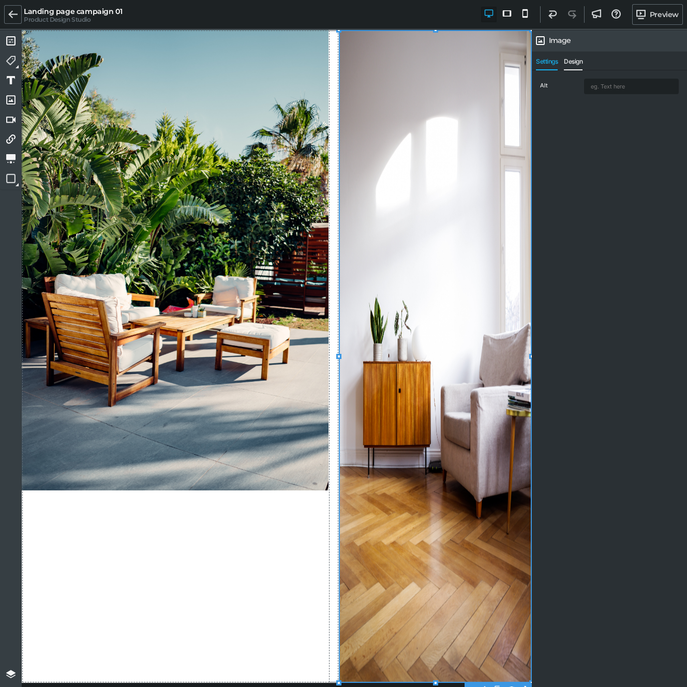
click at [571, 65] on span "Design" at bounding box center [573, 64] width 19 height 12
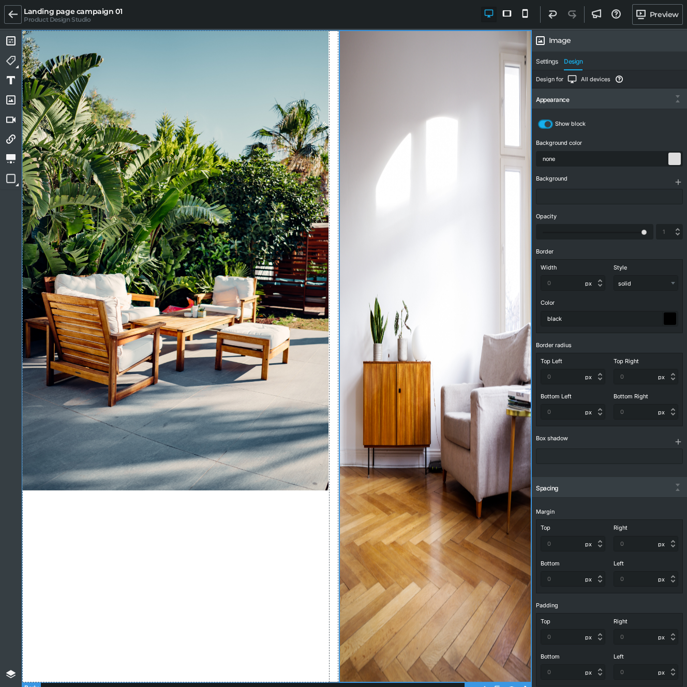
click at [168, 532] on div at bounding box center [277, 356] width 510 height 653
select select "px"
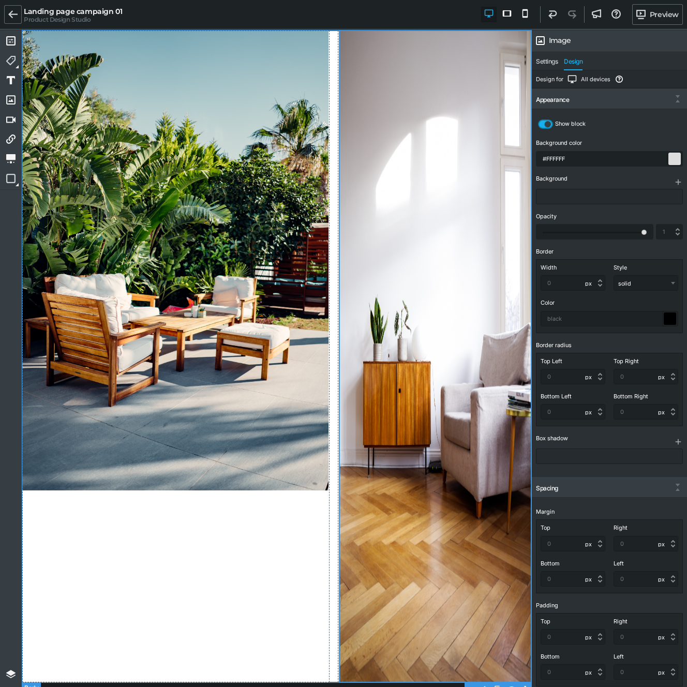
select select "px"
select select
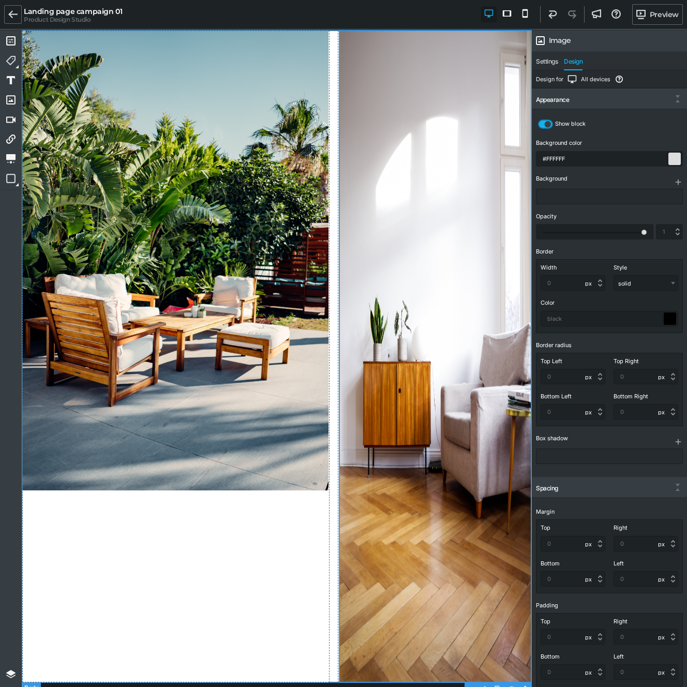
select select
select select "px"
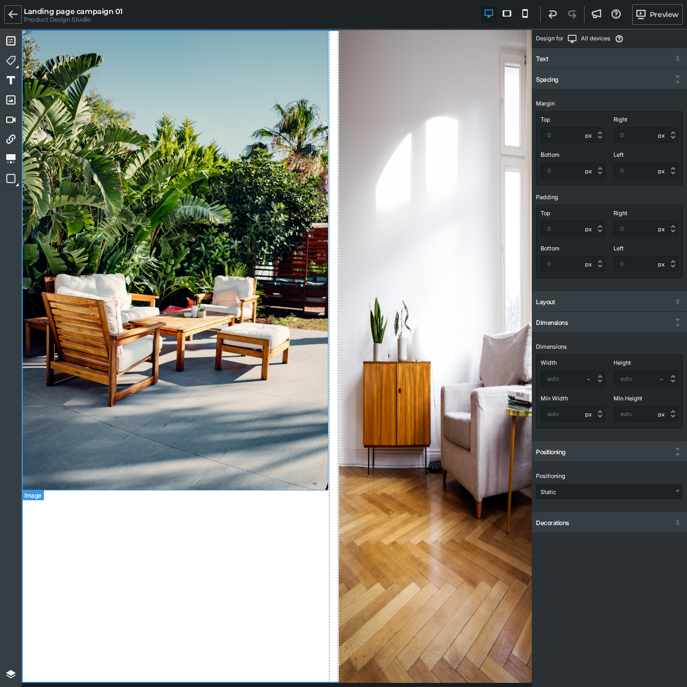
click at [160, 417] on img at bounding box center [175, 260] width 307 height 460
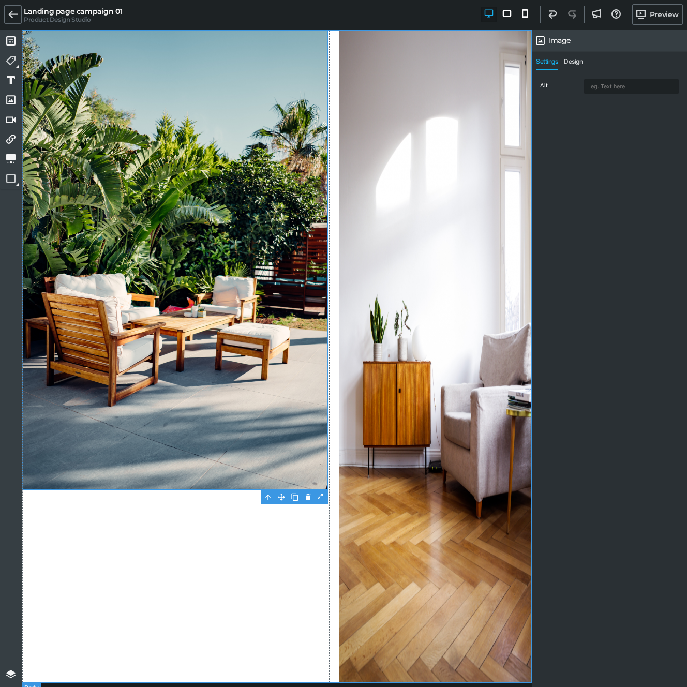
click at [135, 504] on div at bounding box center [277, 356] width 510 height 653
select select "px"
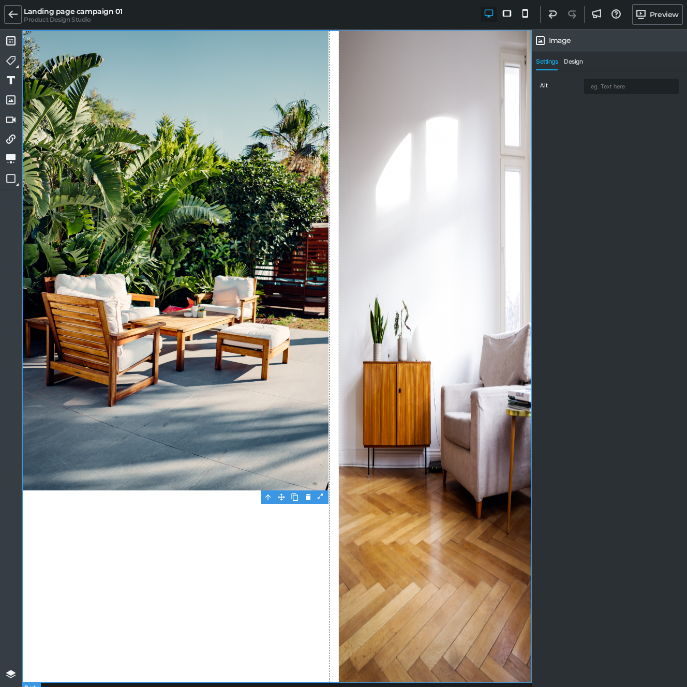
select select "px"
select select
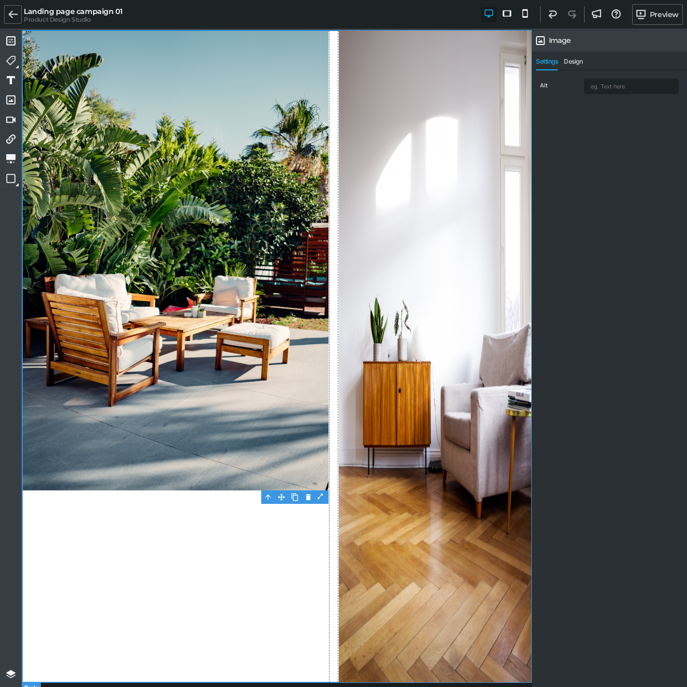
select select
select select "px"
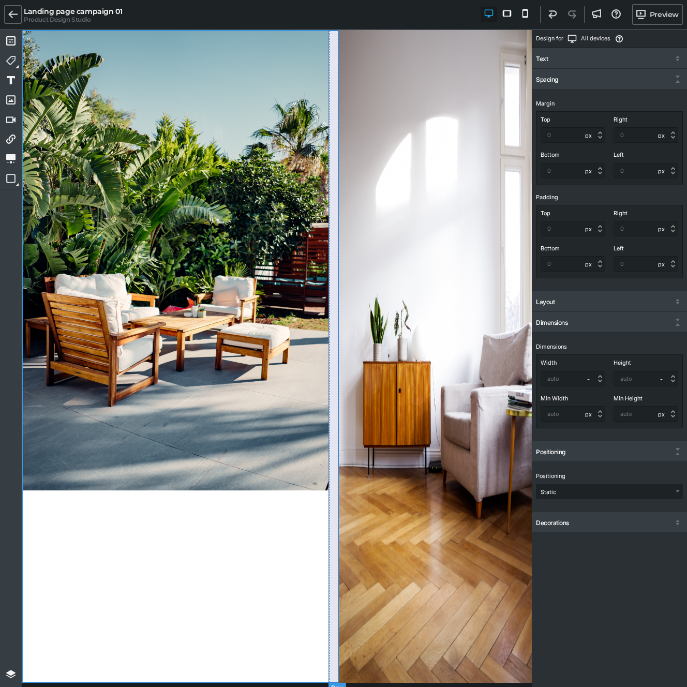
click at [333, 511] on div at bounding box center [333, 356] width 10 height 653
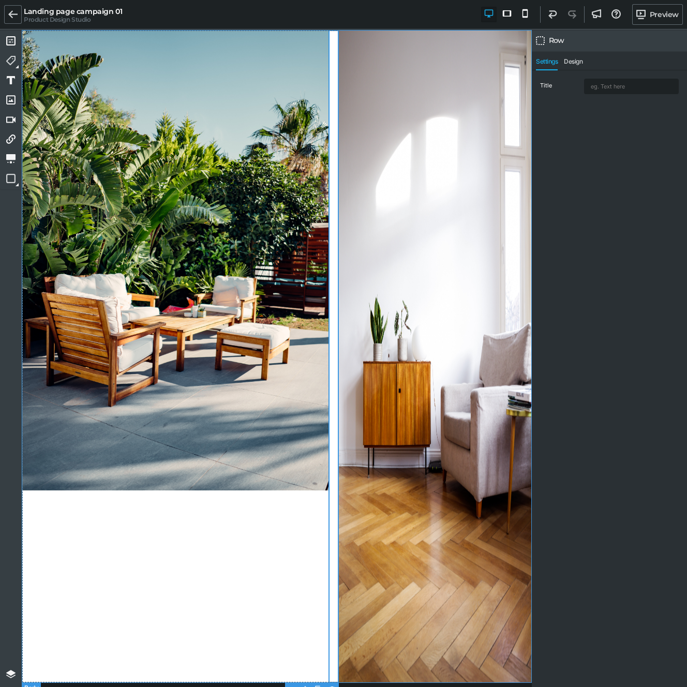
click at [244, 513] on div at bounding box center [277, 356] width 510 height 653
select select "px"
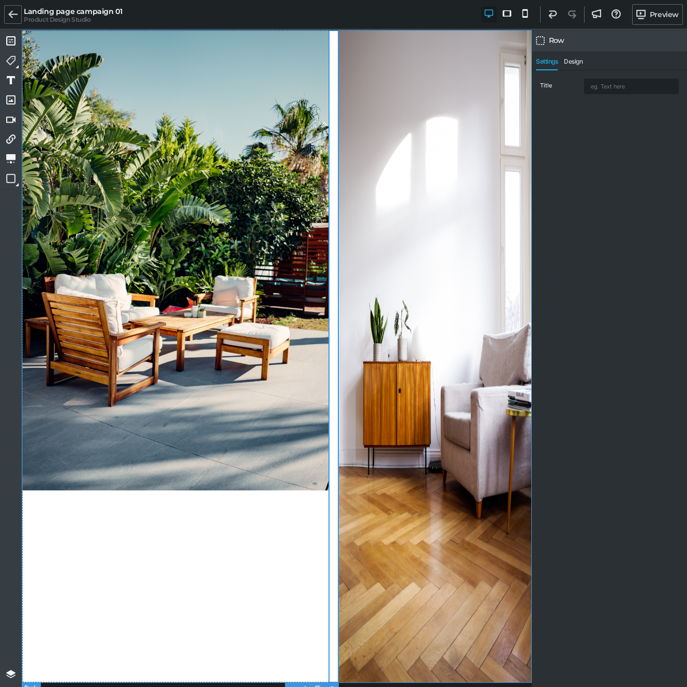
select select
select select "px"
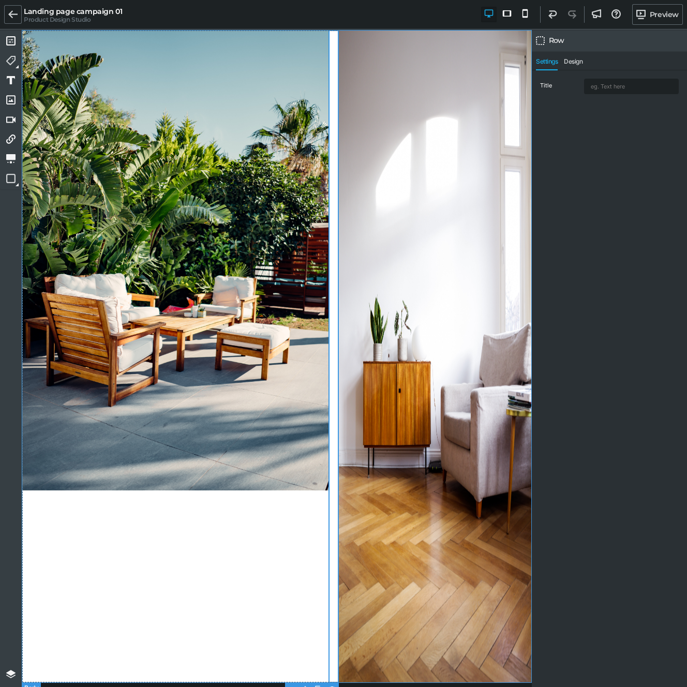
select select "px"
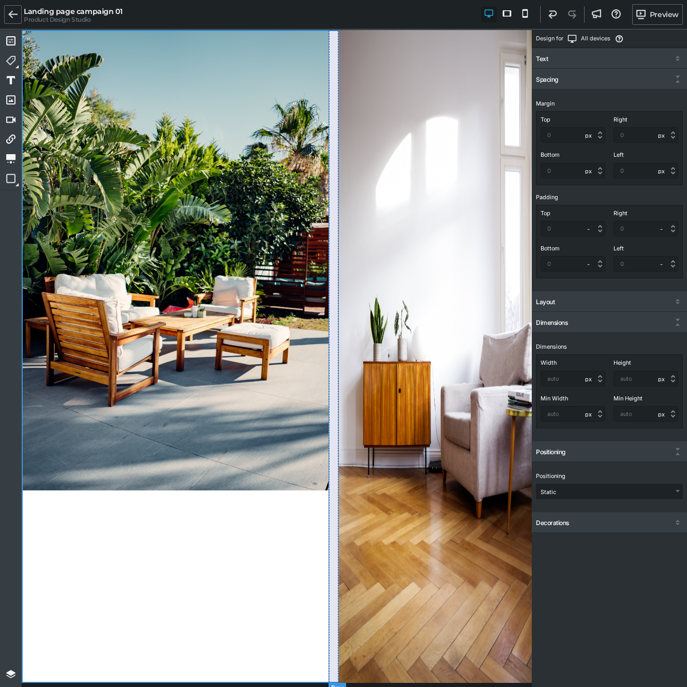
click at [336, 512] on div at bounding box center [333, 356] width 10 height 653
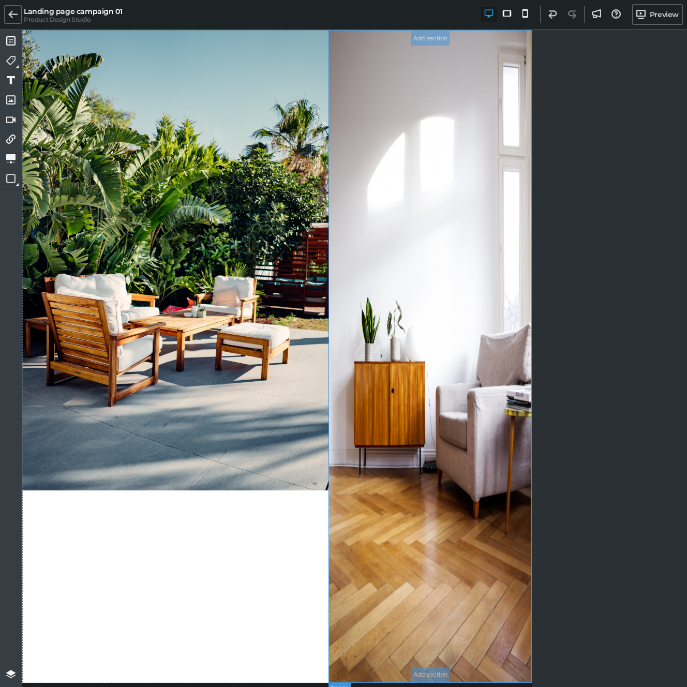
click at [357, 508] on img at bounding box center [429, 356] width 203 height 653
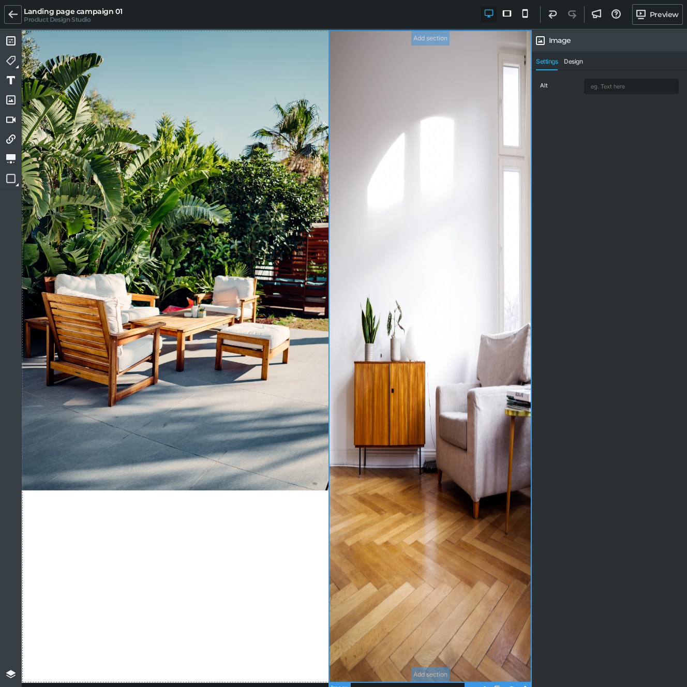
click at [330, 536] on img at bounding box center [429, 356] width 203 height 653
click at [630, 206] on div "Alt" at bounding box center [609, 379] width 155 height 618
click at [420, 324] on img at bounding box center [429, 356] width 203 height 653
click at [572, 65] on span "Design" at bounding box center [573, 64] width 19 height 12
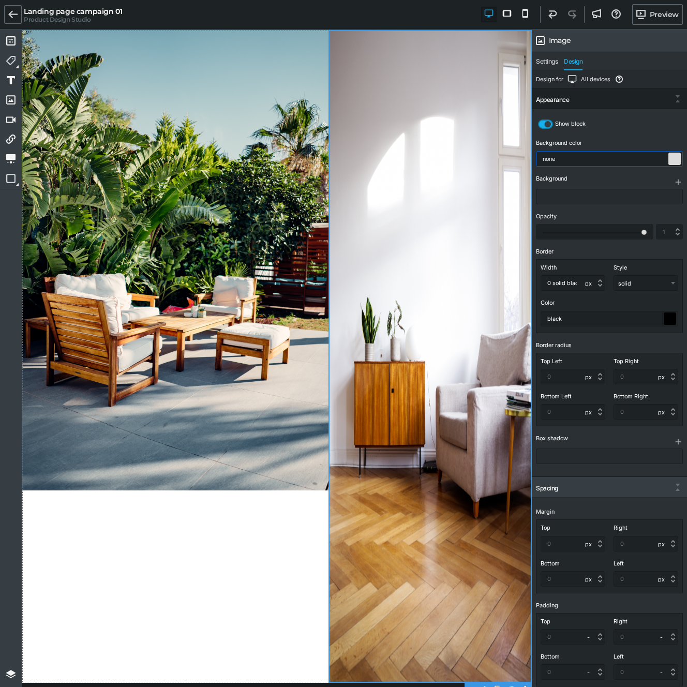
click at [601, 160] on input "none" at bounding box center [609, 159] width 146 height 14
click at [547, 126] on icon at bounding box center [547, 124] width 9 height 9
click at [0, 0] on input "checkbox" at bounding box center [0, 0] width 0 height 0
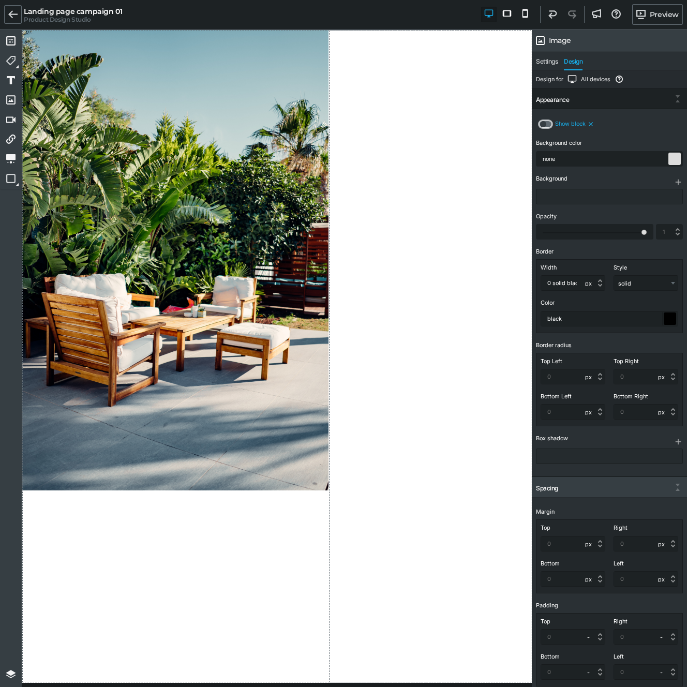
click at [547, 126] on label at bounding box center [545, 123] width 15 height 9
click at [0, 0] on input "checkbox" at bounding box center [0, 0] width 0 height 0
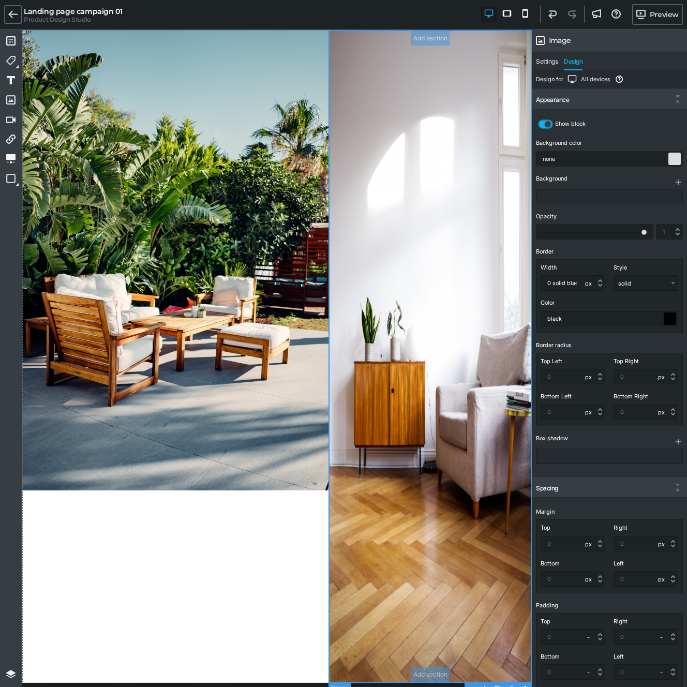
click at [509, 127] on img at bounding box center [429, 356] width 203 height 653
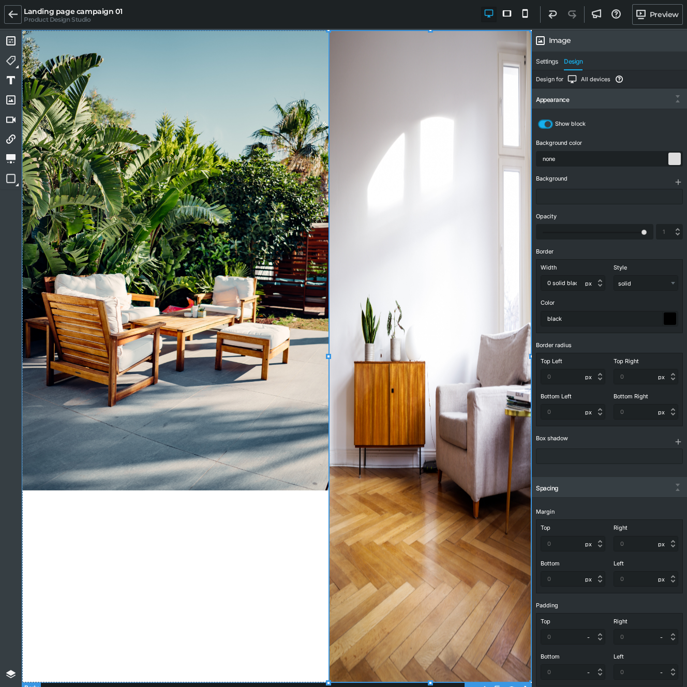
drag, startPoint x: 163, startPoint y: 615, endPoint x: 163, endPoint y: 609, distance: 5.7
click at [163, 614] on div at bounding box center [277, 356] width 510 height 653
select select "px"
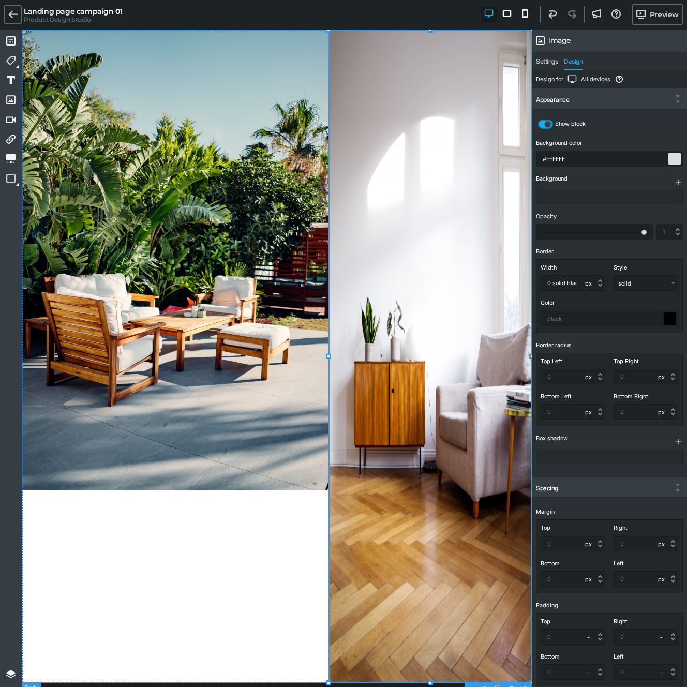
select select "px"
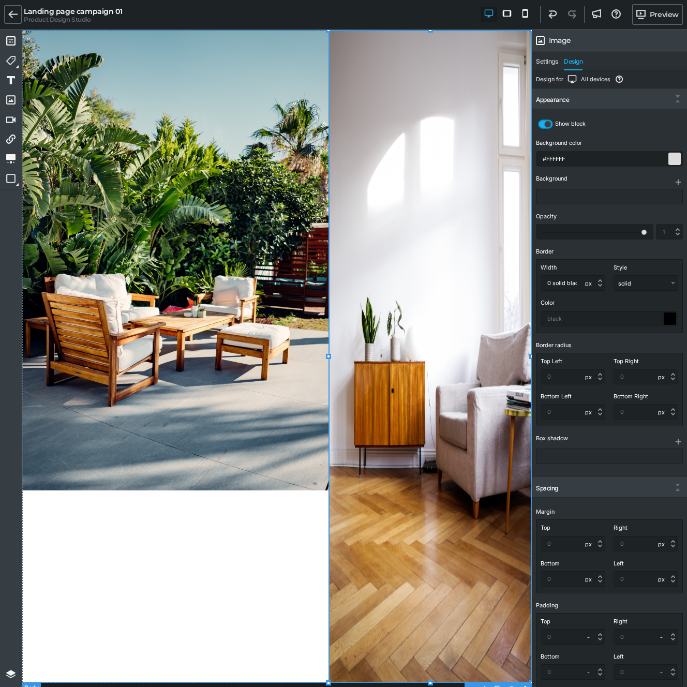
select select
select select "px"
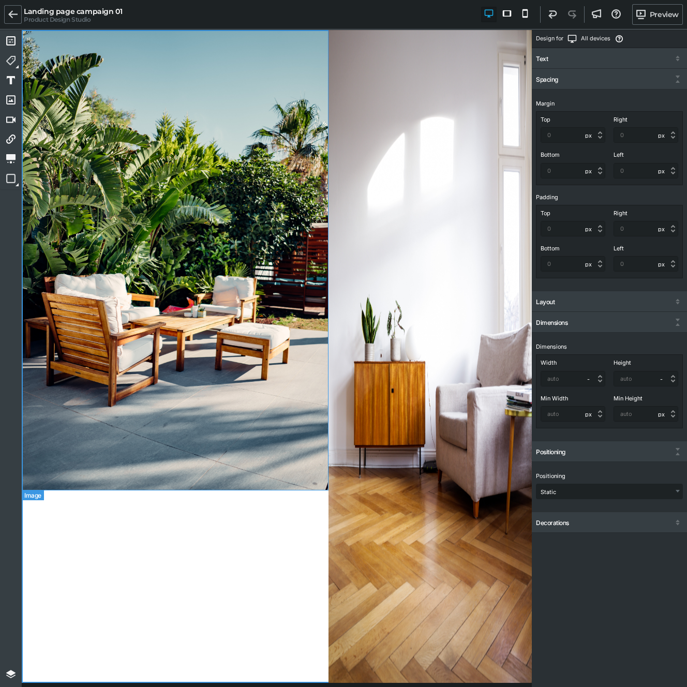
click at [375, 441] on img at bounding box center [429, 356] width 203 height 653
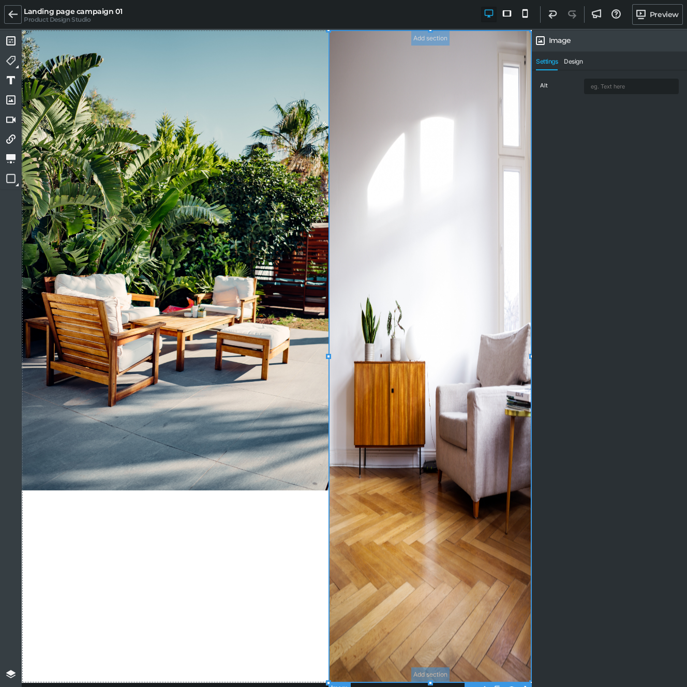
click at [386, 131] on img at bounding box center [429, 356] width 203 height 653
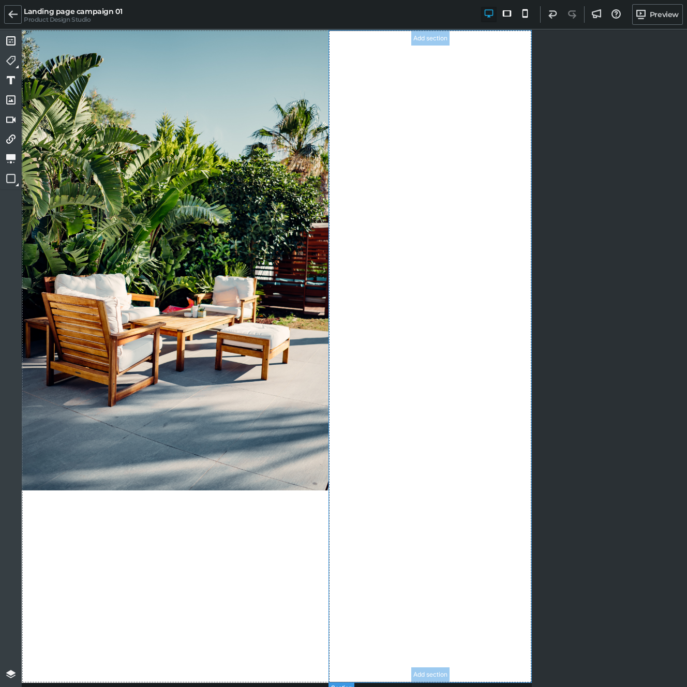
click at [384, 169] on section "Add section Add section" at bounding box center [429, 356] width 203 height 653
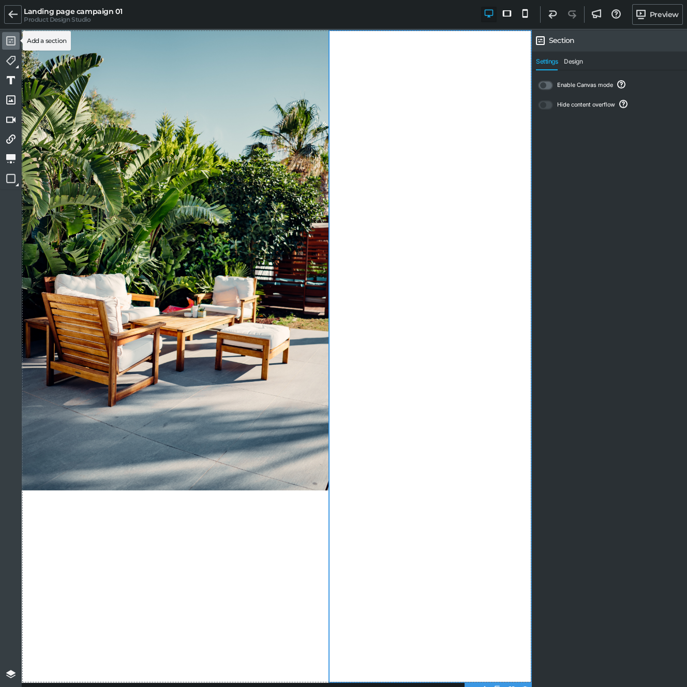
click at [11, 42] on icon at bounding box center [10, 40] width 9 height 9
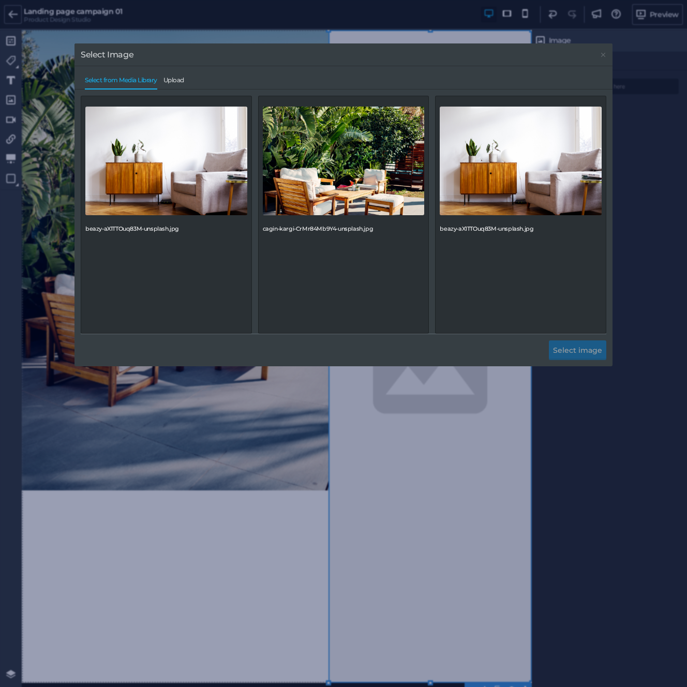
drag, startPoint x: 14, startPoint y: 103, endPoint x: 140, endPoint y: 686, distance: 596.6
